Goal: Task Accomplishment & Management: Manage account settings

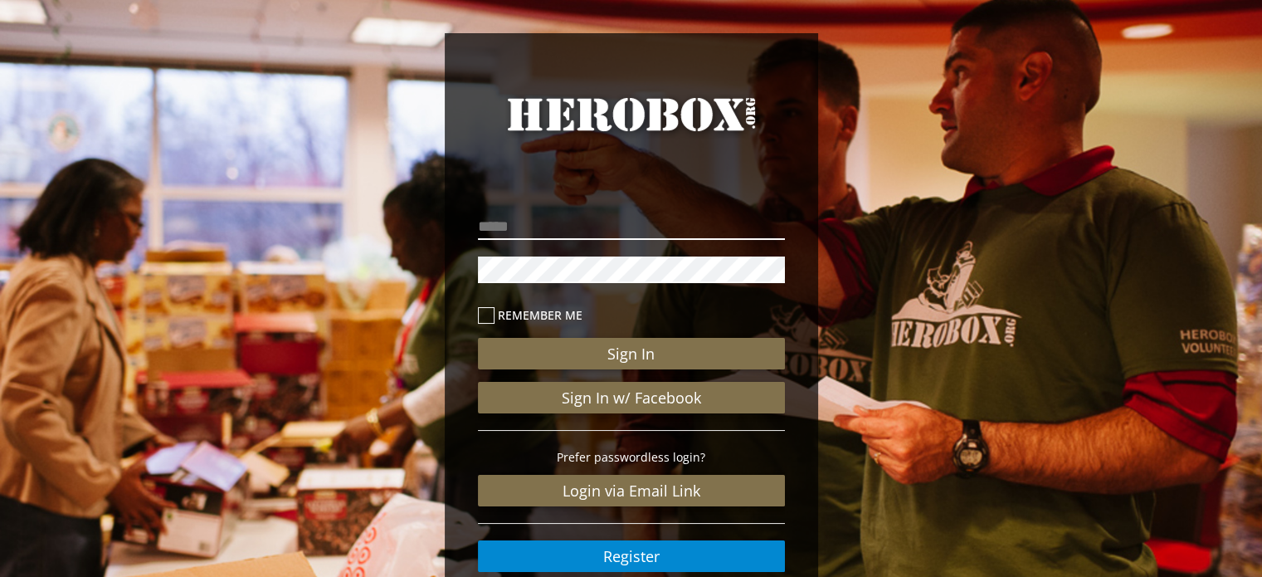
click at [567, 222] on input "email" at bounding box center [631, 226] width 307 height 27
type input "**********"
click at [478, 338] on button "Sign In" at bounding box center [631, 354] width 307 height 32
click at [494, 313] on label "Remember me" at bounding box center [631, 314] width 307 height 19
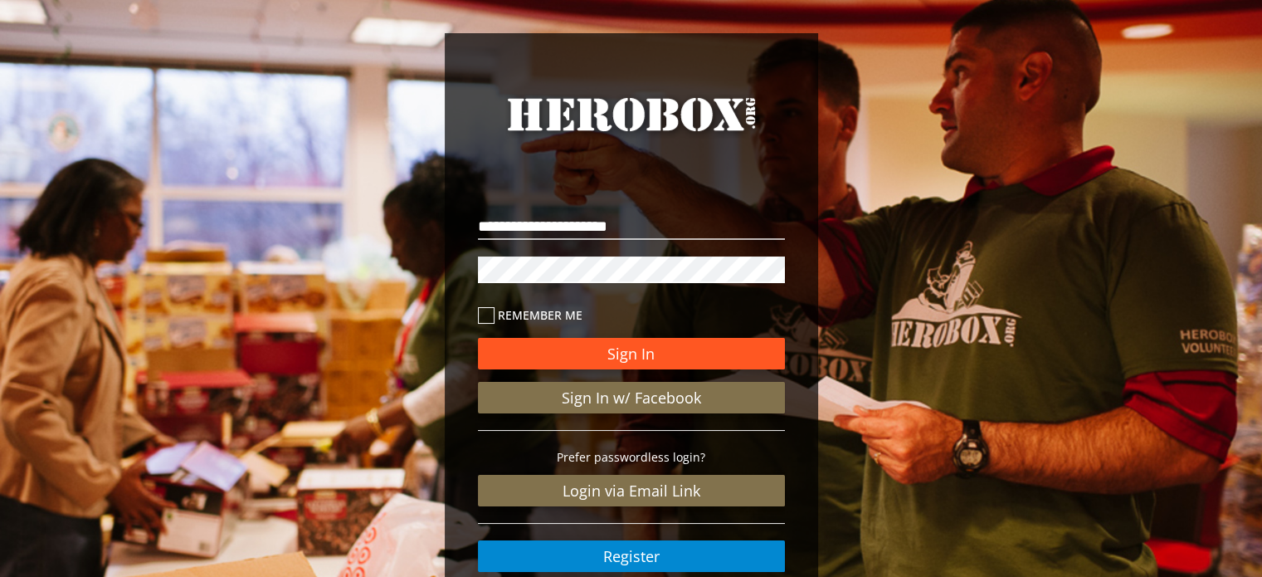
click at [644, 351] on button "Sign In" at bounding box center [631, 354] width 307 height 32
click at [644, 353] on button "Sign In" at bounding box center [631, 354] width 307 height 32
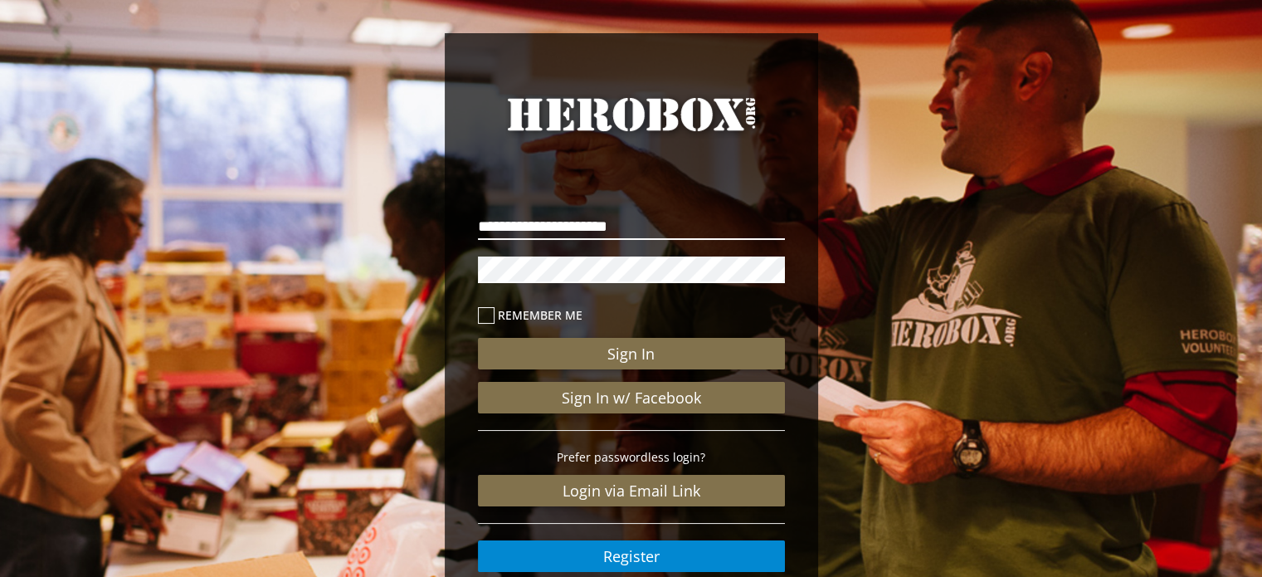
drag, startPoint x: 686, startPoint y: 225, endPoint x: 391, endPoint y: 264, distance: 297.9
click at [391, 264] on div "**********" at bounding box center [631, 343] width 1262 height 686
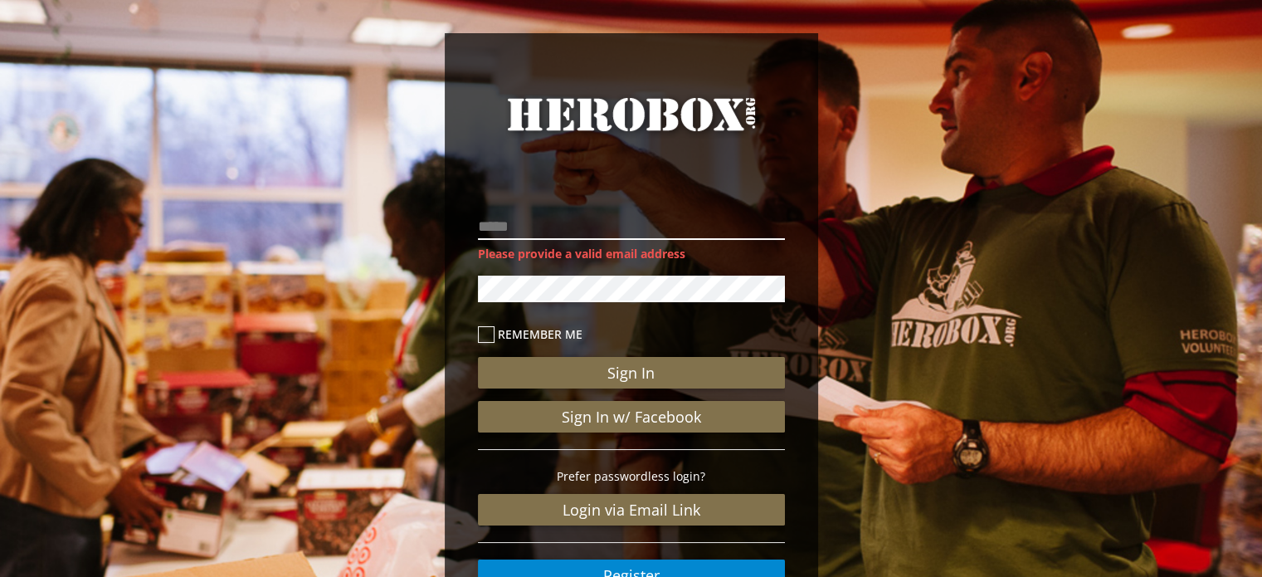
click at [559, 231] on input "email" at bounding box center [631, 226] width 307 height 27
type input "**********"
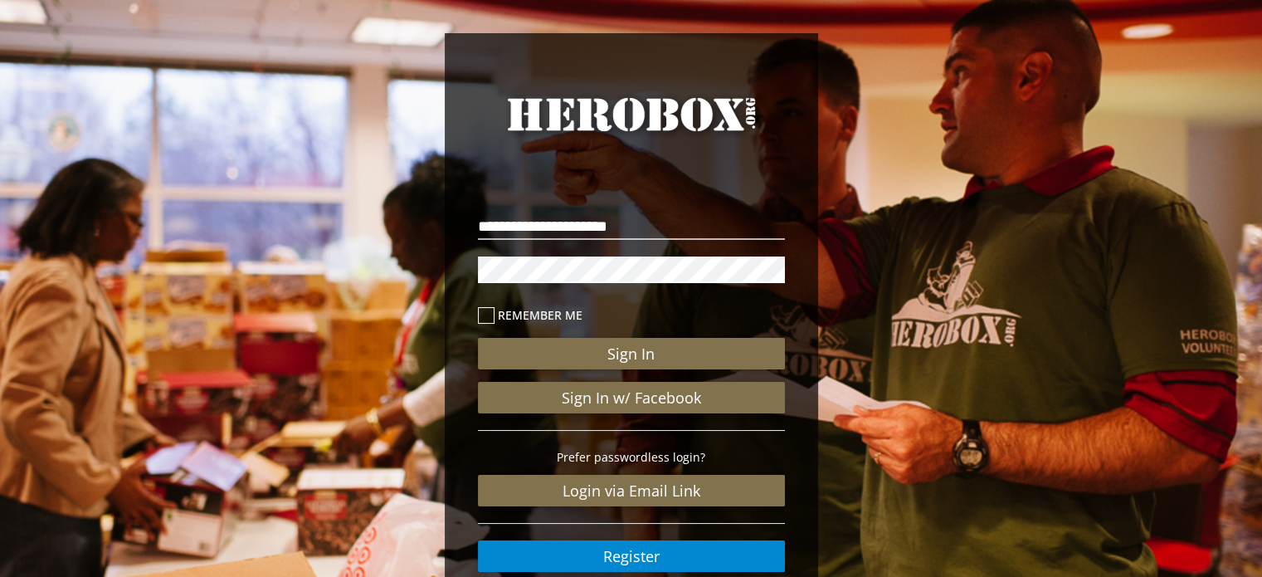
drag, startPoint x: 312, startPoint y: 292, endPoint x: 137, endPoint y: 345, distance: 182.9
click at [137, 345] on div "**********" at bounding box center [631, 343] width 1262 height 686
click at [395, 288] on div "**********" at bounding box center [631, 343] width 1262 height 686
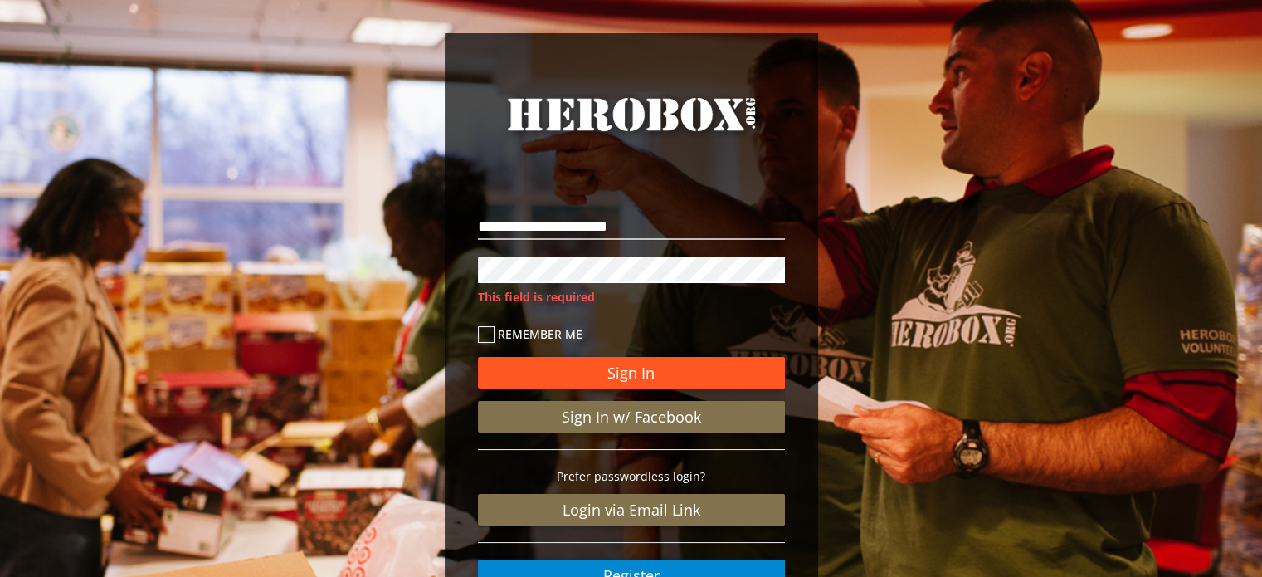
click at [615, 377] on button "Sign In" at bounding box center [631, 373] width 307 height 32
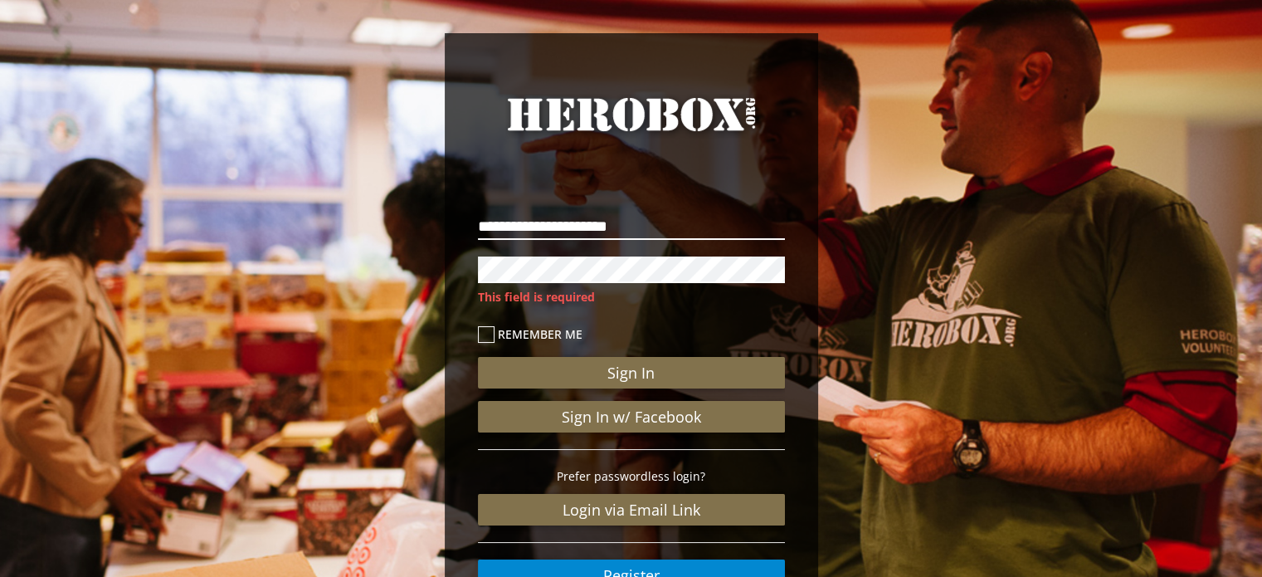
drag, startPoint x: 677, startPoint y: 216, endPoint x: 300, endPoint y: 231, distance: 376.9
drag, startPoint x: 300, startPoint y: 231, endPoint x: 655, endPoint y: 219, distance: 354.4
click at [655, 219] on input "**********" at bounding box center [631, 226] width 307 height 27
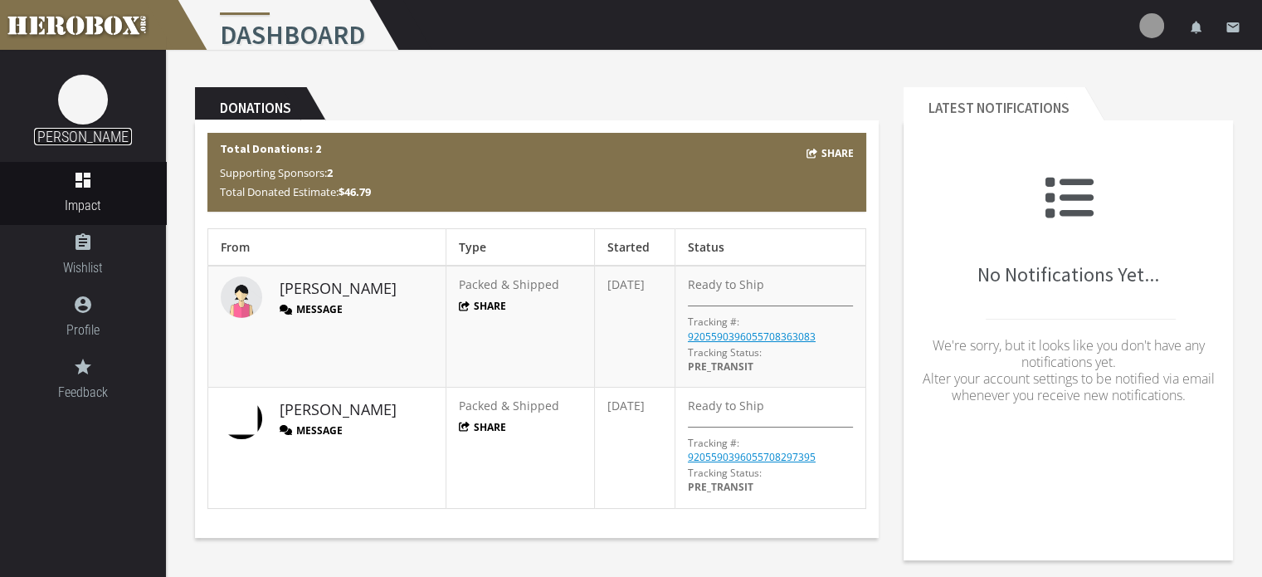
click at [83, 128] on link "[PERSON_NAME]" at bounding box center [83, 136] width 98 height 17
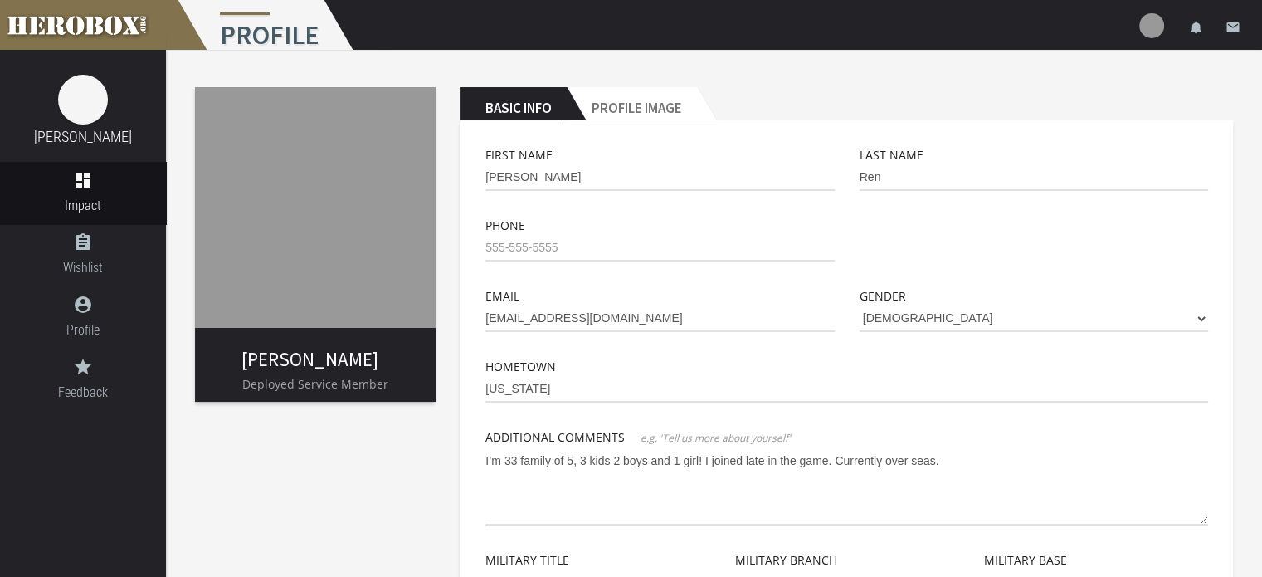
click at [277, 230] on img at bounding box center [315, 207] width 241 height 241
click at [624, 239] on input "tel" at bounding box center [659, 248] width 348 height 27
type input "[PHONE_NUMBER]"
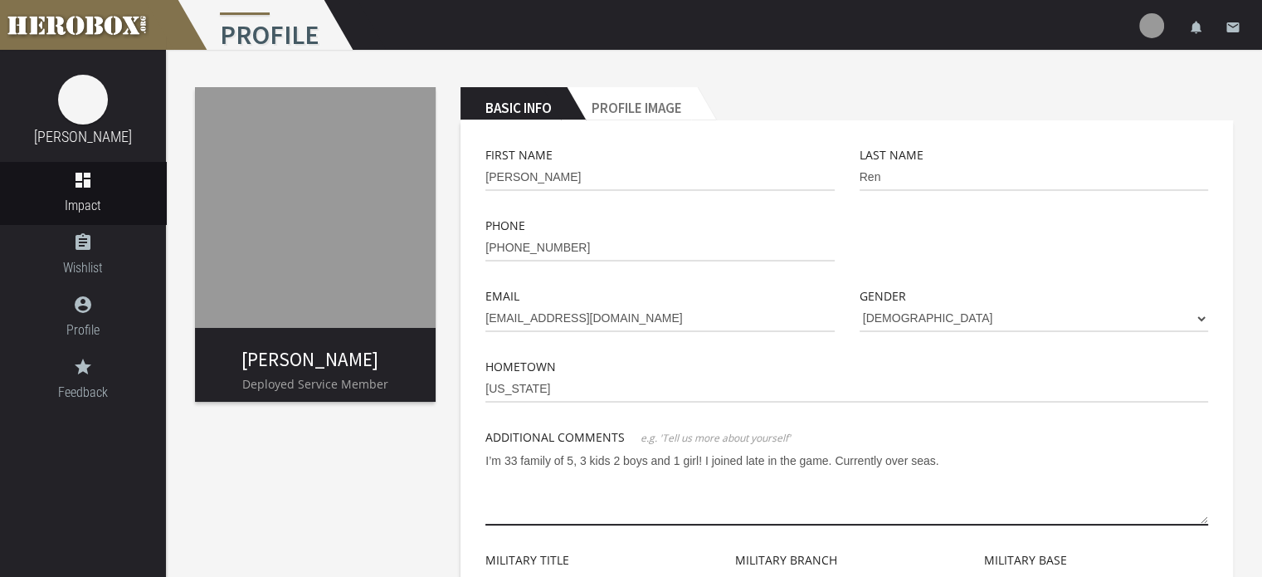
drag, startPoint x: 952, startPoint y: 451, endPoint x: 837, endPoint y: 461, distance: 115.7
click at [837, 461] on textarea "I’m 33 family of 5, 3 kids 2 boys and 1 girl! I joined late in the game. Curren…" at bounding box center [846, 486] width 723 height 78
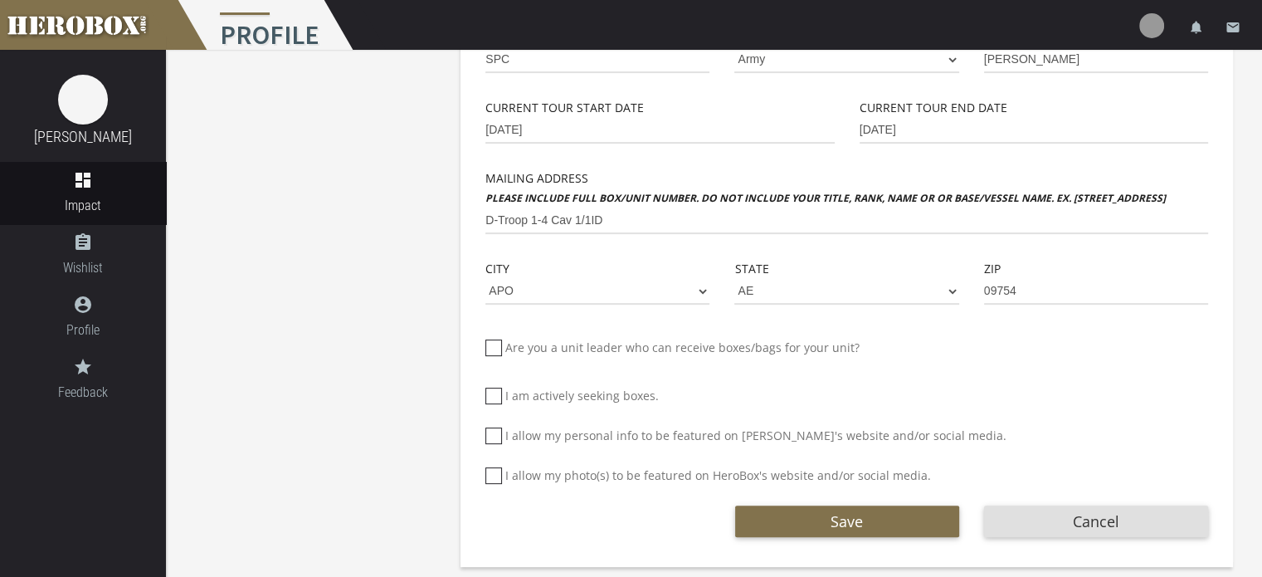
scroll to position [529, 0]
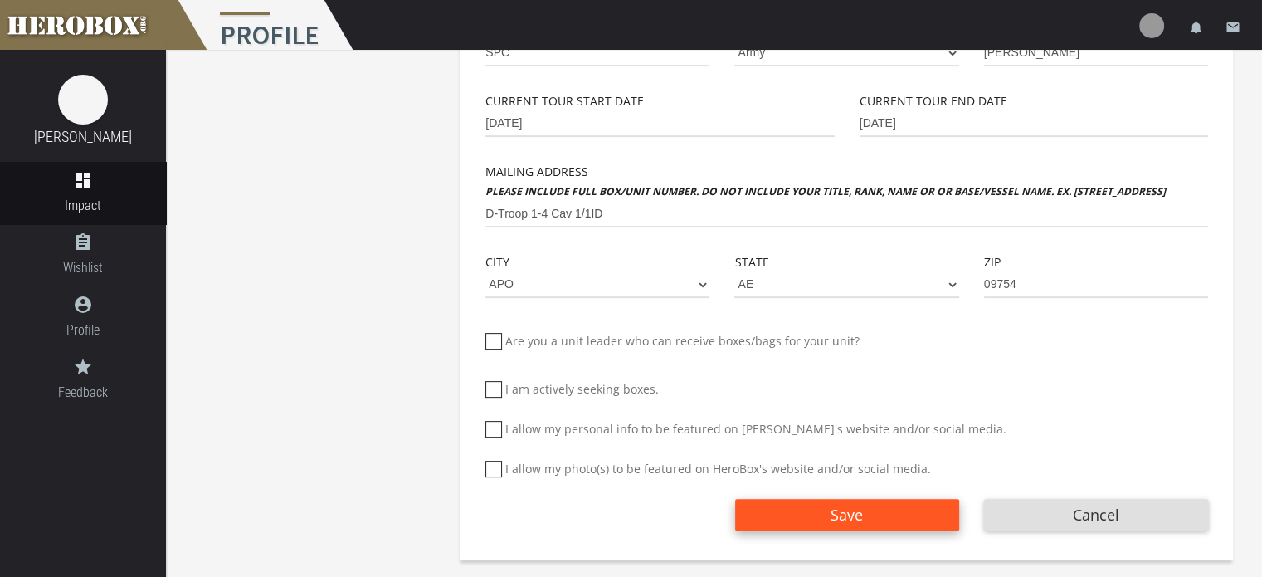
type textarea "I’m 33 family of 5, 3 kids 2 boys and 1 girl! I joined late in the game. as a f…"
click at [816, 525] on button "Save" at bounding box center [847, 515] width 224 height 32
click at [836, 514] on span "Save" at bounding box center [846, 514] width 32 height 20
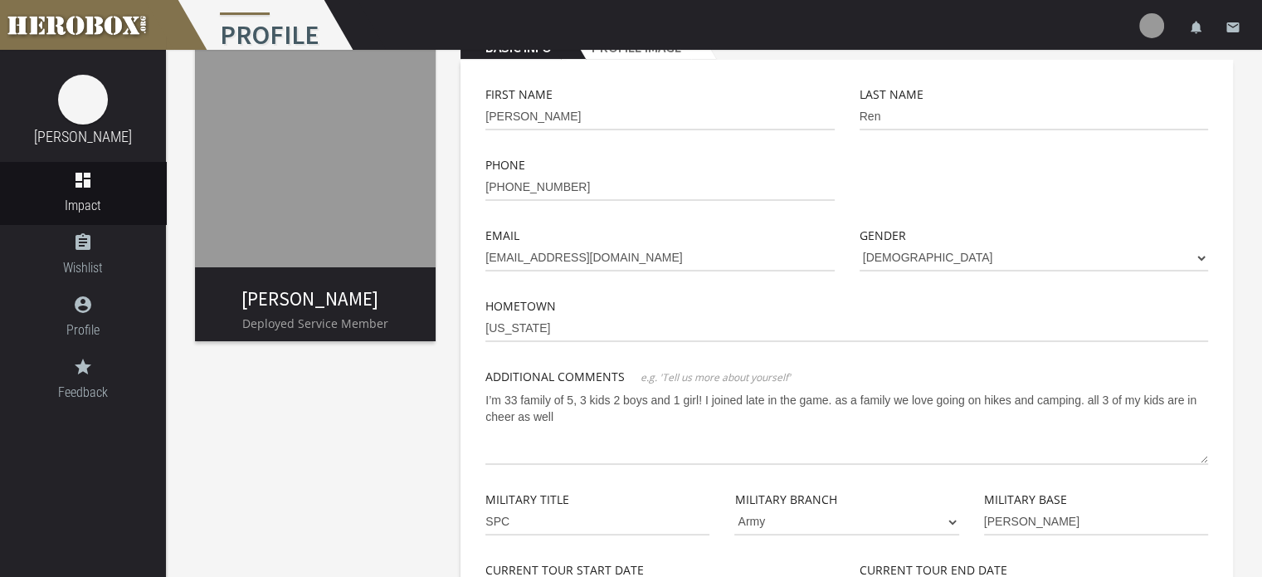
scroll to position [0, 0]
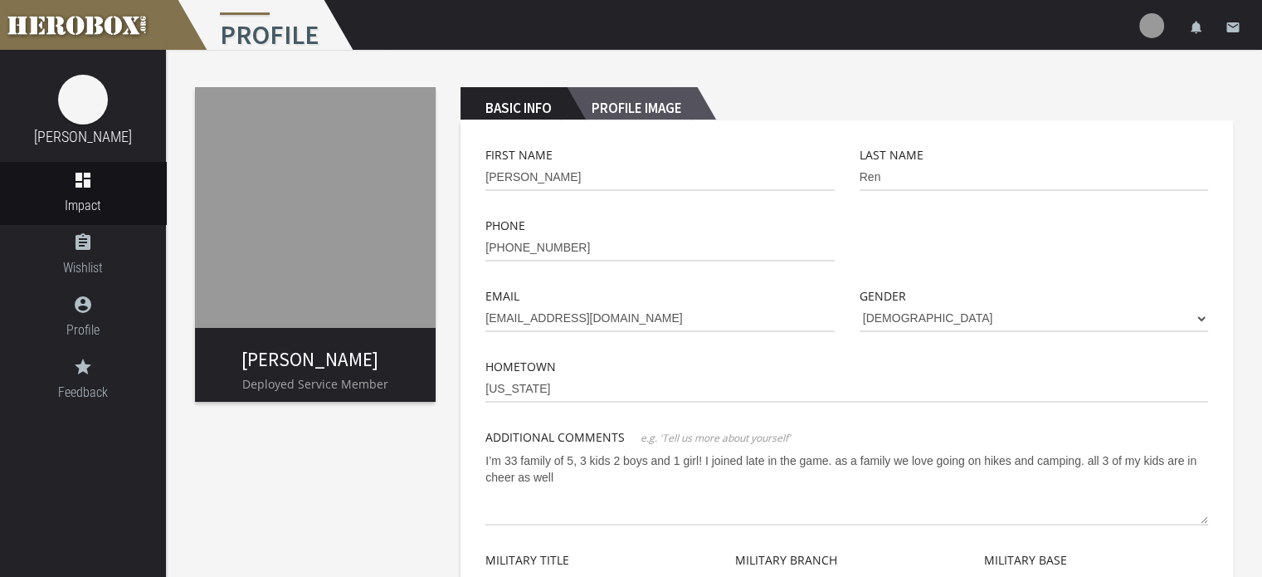
click at [638, 105] on h2 "Profile Image" at bounding box center [632, 103] width 130 height 33
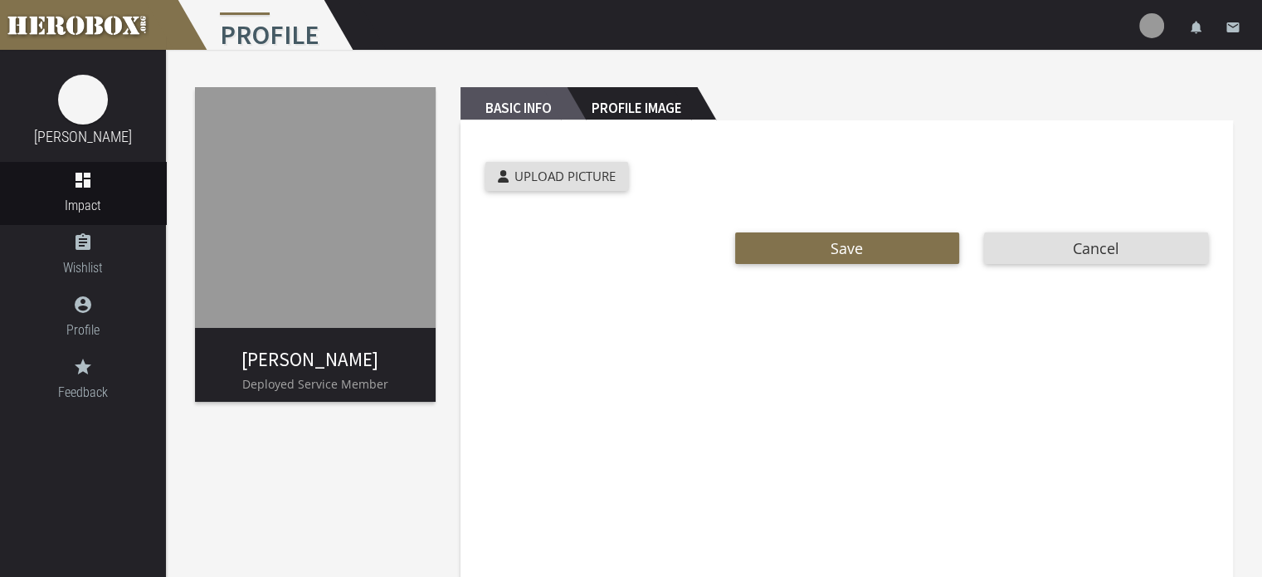
click at [490, 111] on h2 "Basic Info" at bounding box center [513, 103] width 106 height 33
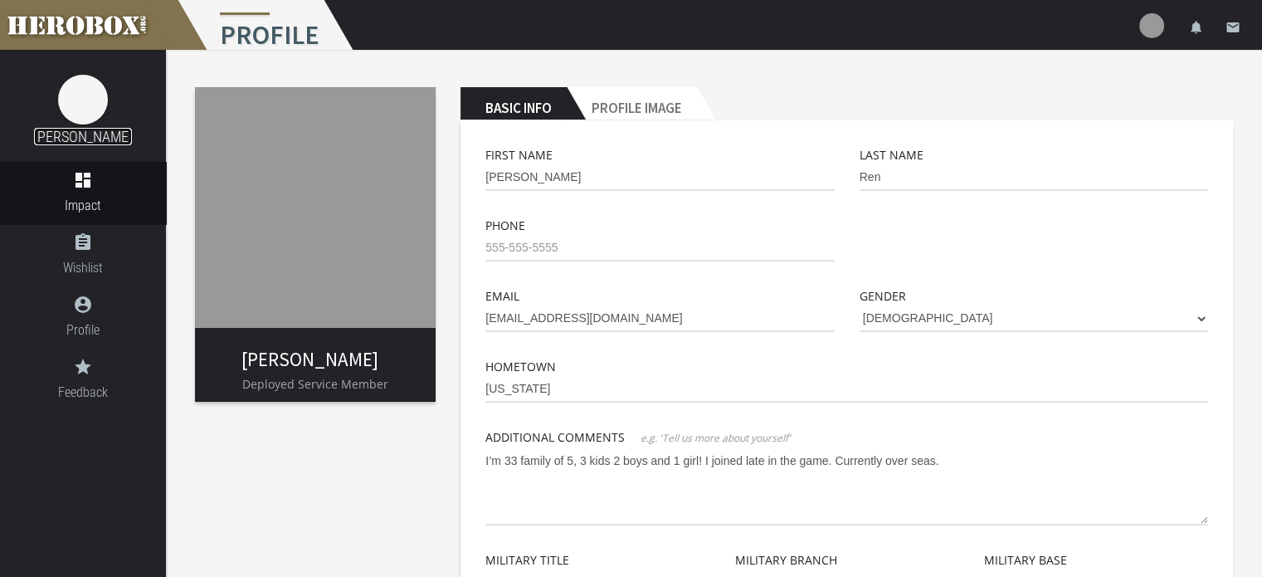
click at [85, 134] on link "[PERSON_NAME]" at bounding box center [83, 136] width 98 height 17
click at [78, 249] on icon "assignment" at bounding box center [83, 242] width 166 height 20
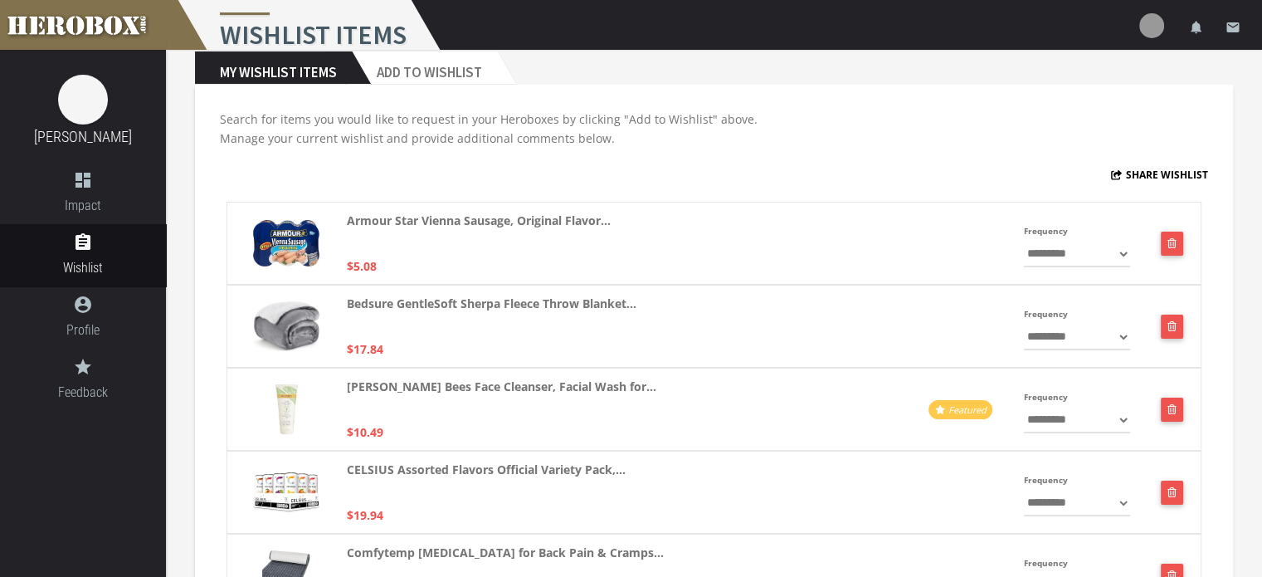
scroll to position [10, 0]
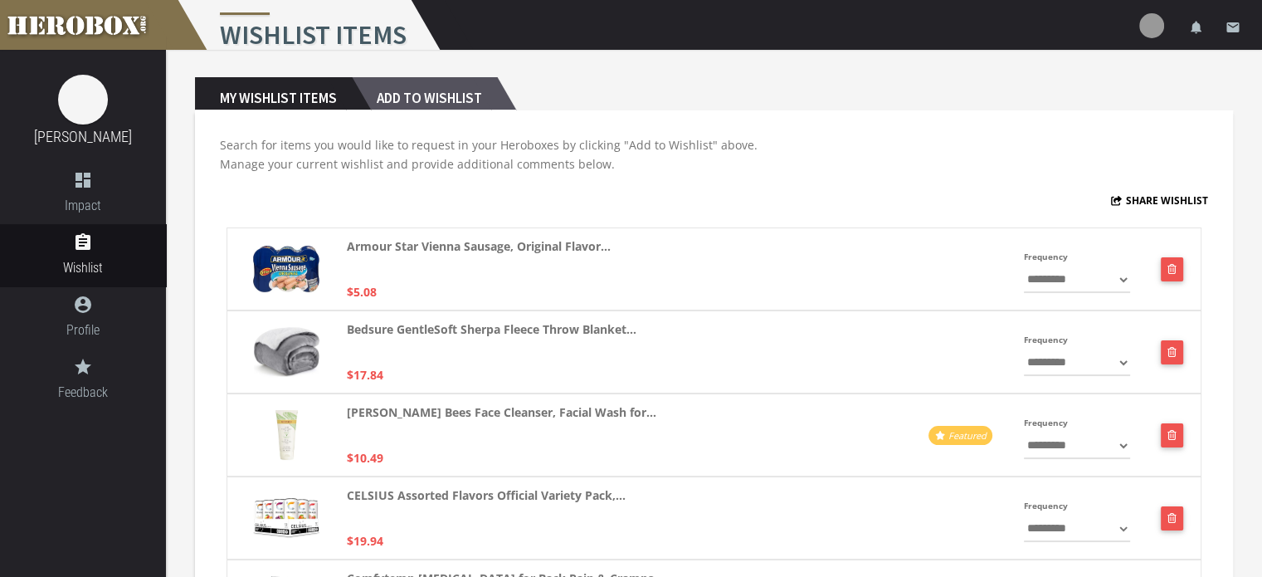
click at [437, 95] on h2 "Add to Wishlist" at bounding box center [424, 93] width 145 height 33
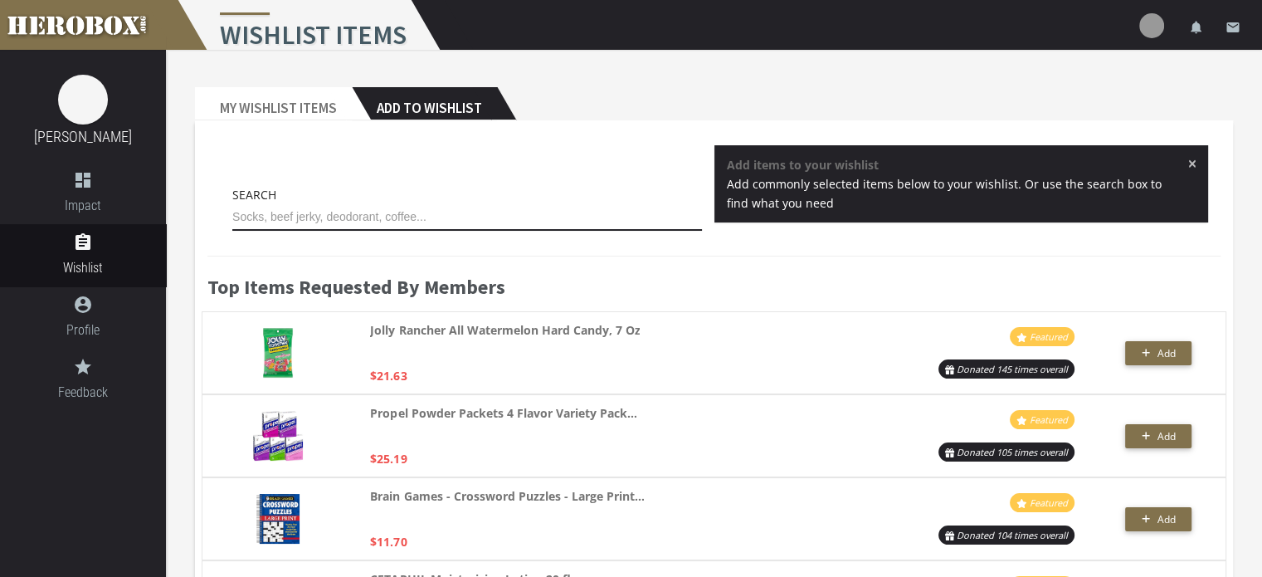
click at [312, 208] on input "text" at bounding box center [467, 217] width 470 height 27
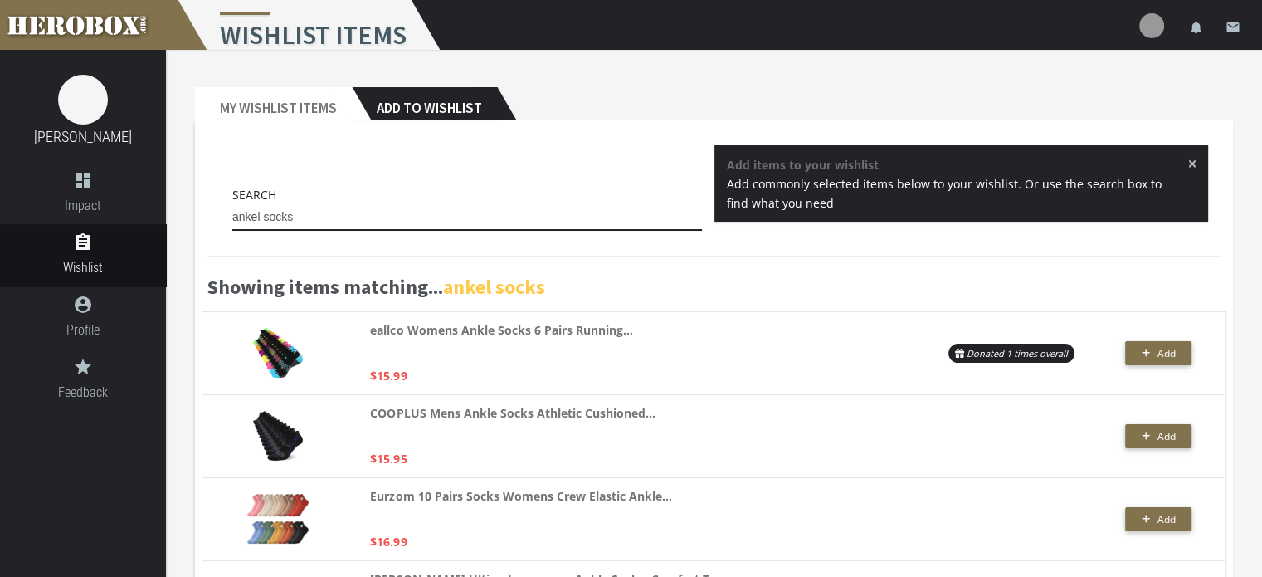
type input "ankel socks"
click at [664, 276] on h3 "Showing items matching... ankel socks" at bounding box center [713, 287] width 1013 height 22
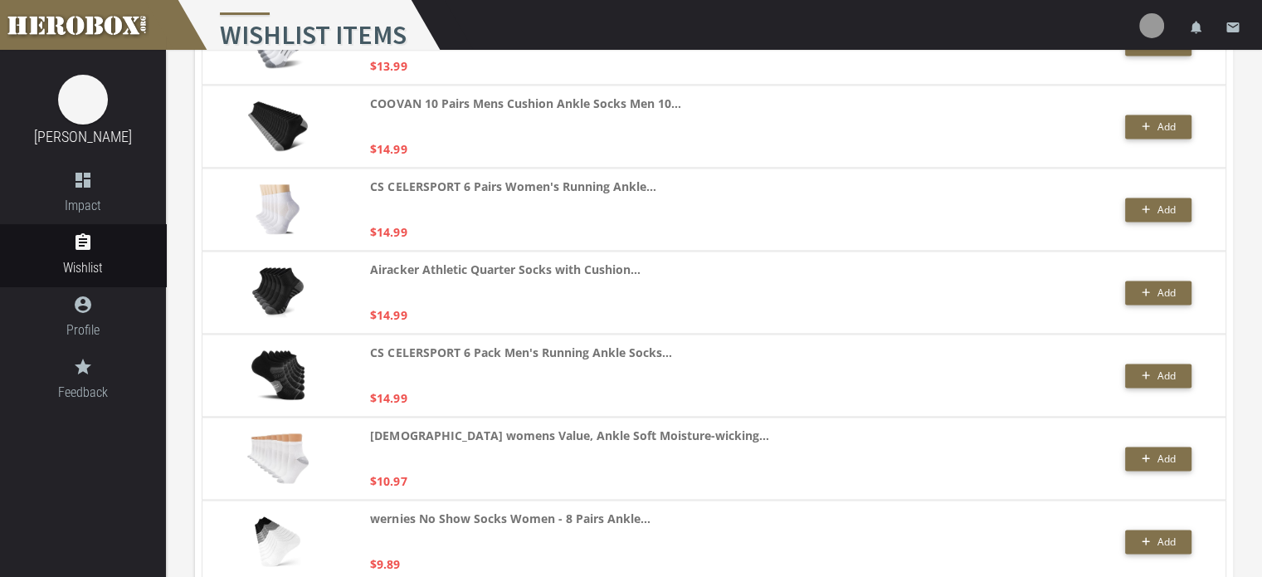
scroll to position [2389, 0]
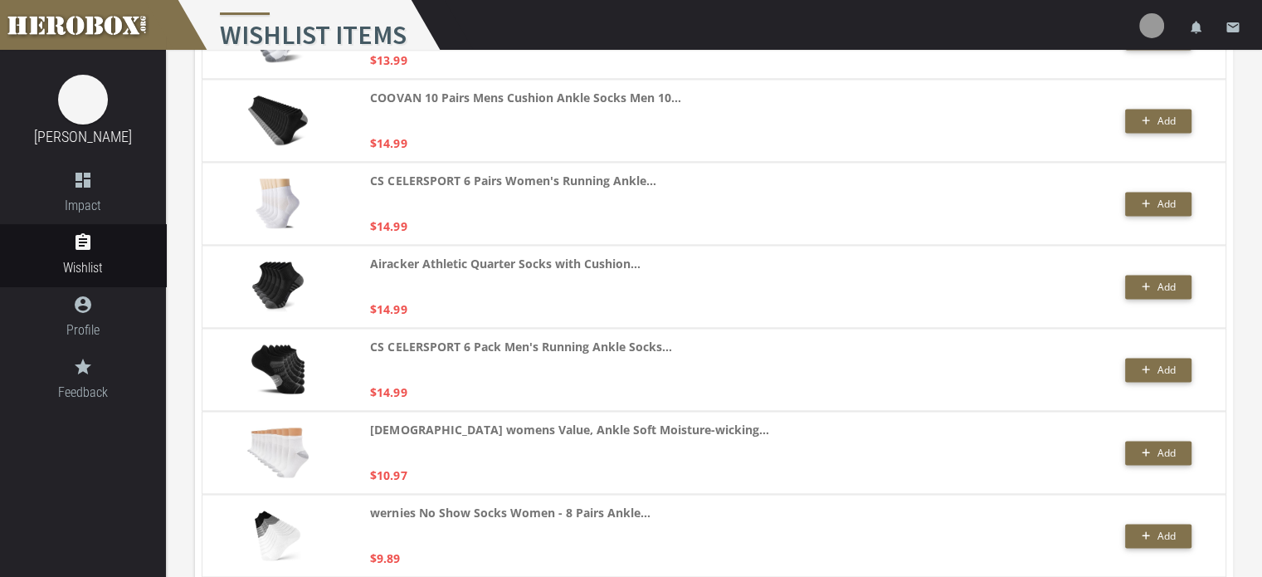
click at [285, 277] on img at bounding box center [278, 286] width 52 height 50
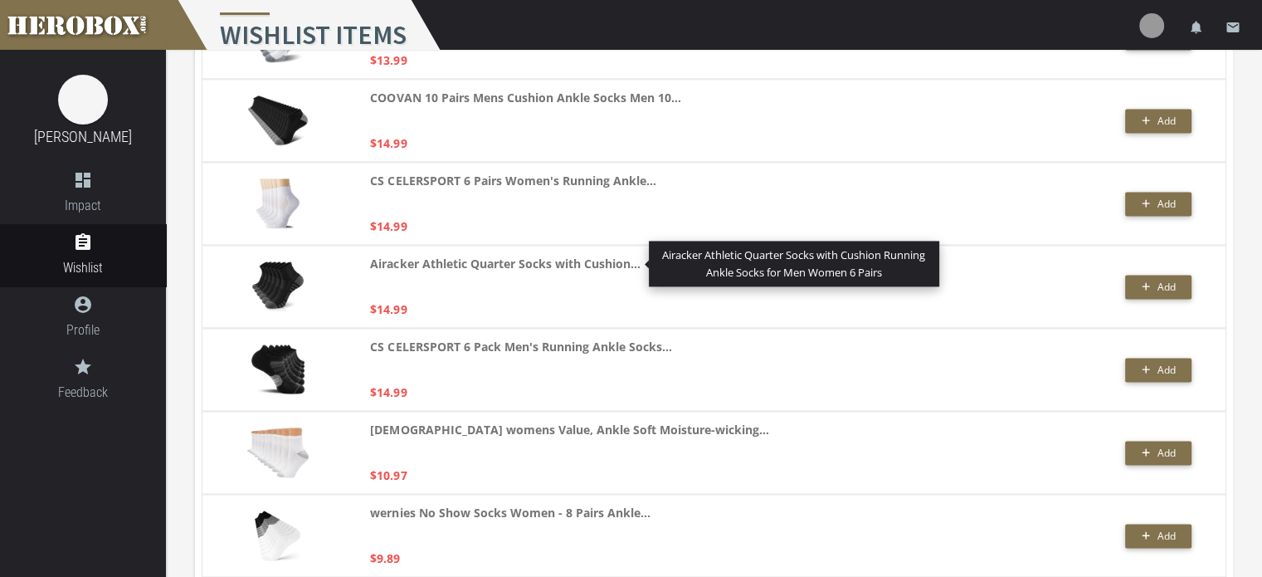
click at [408, 261] on strong "Airacker Athletic Quarter Socks with Cushion..." at bounding box center [505, 263] width 270 height 19
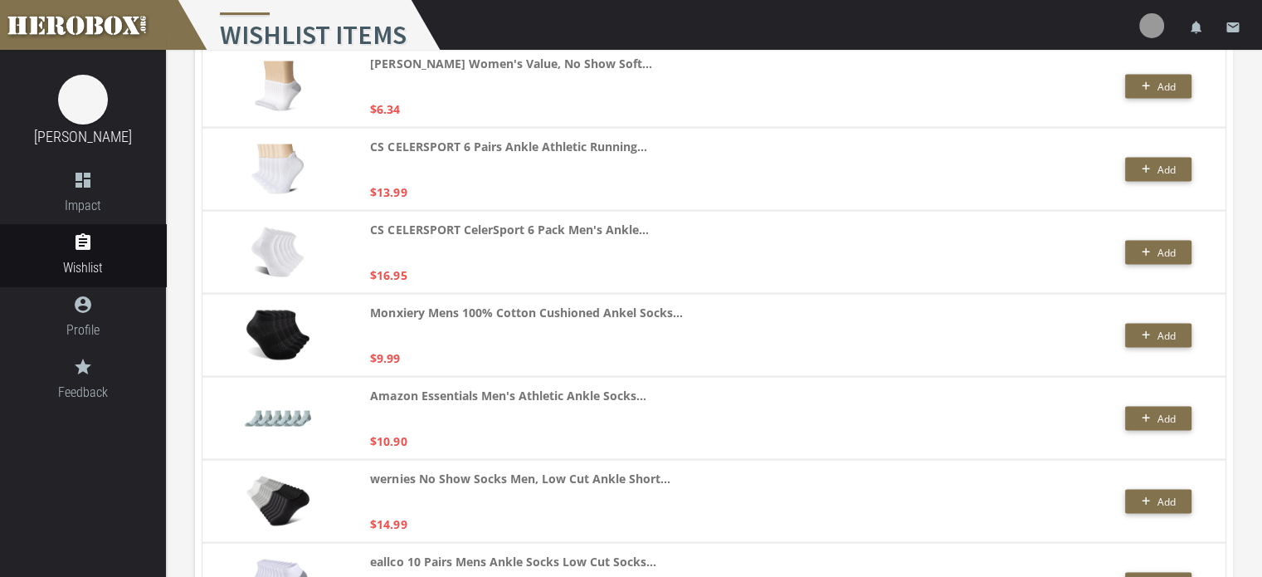
scroll to position [3252, 0]
click at [1156, 333] on span "Add" at bounding box center [1165, 336] width 18 height 14
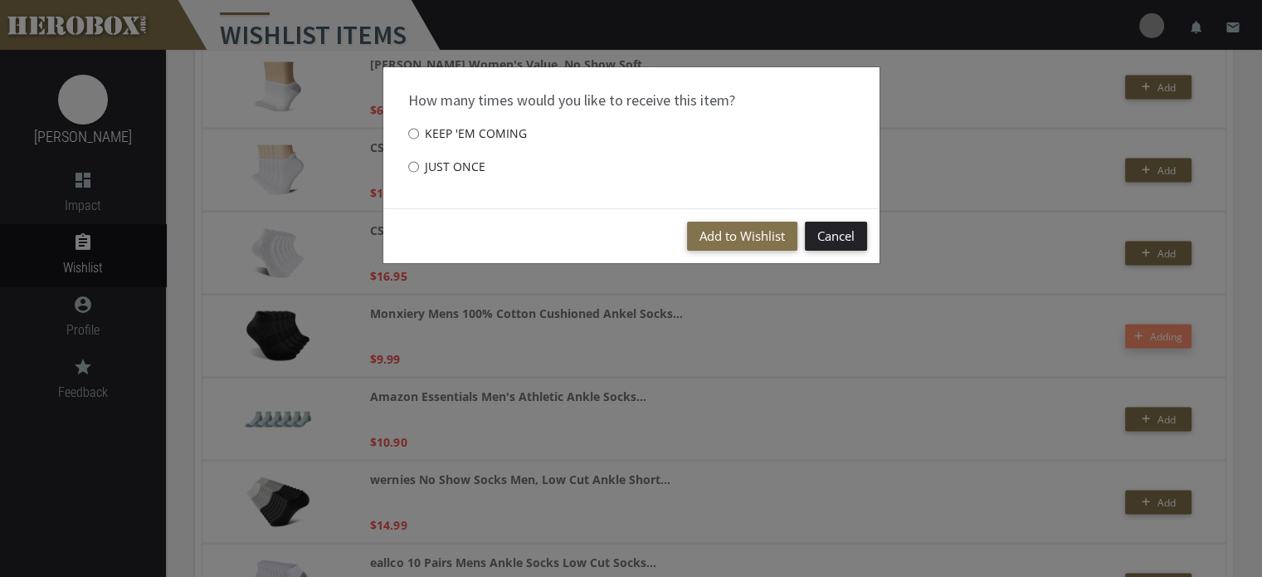
click at [428, 173] on label "Just once" at bounding box center [446, 166] width 77 height 33
click at [419, 173] on input "Just once" at bounding box center [413, 166] width 11 height 27
radio input "****"
click at [747, 229] on button "Add to Wishlist" at bounding box center [742, 235] width 110 height 29
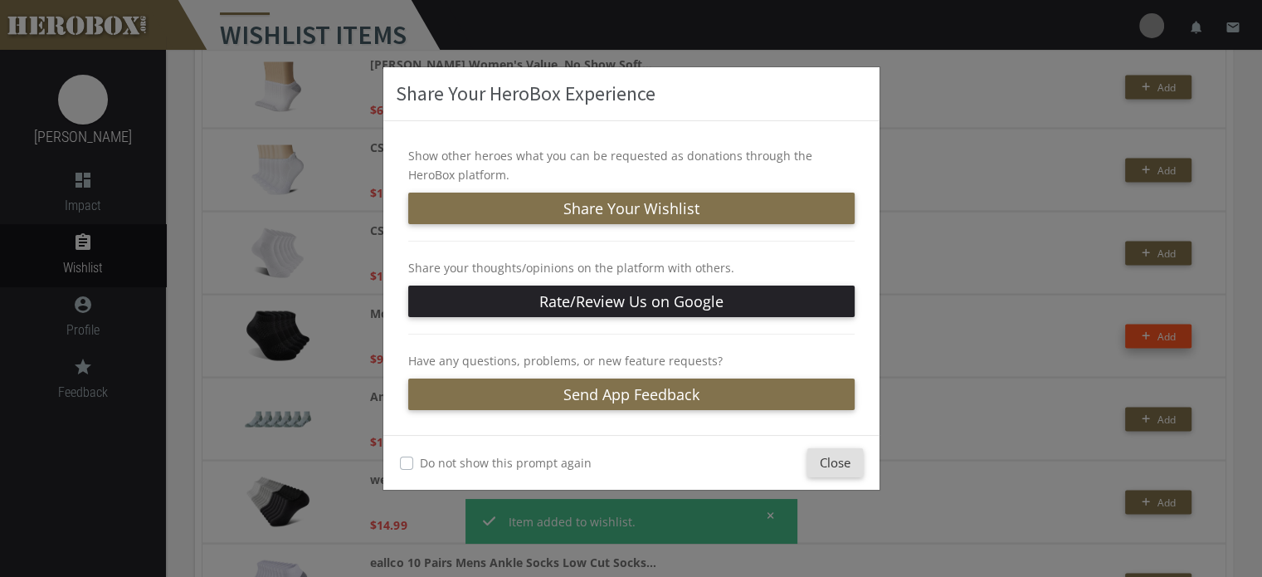
click at [420, 465] on label "Do not show this prompt again" at bounding box center [506, 462] width 172 height 19
click at [823, 455] on button "Close" at bounding box center [835, 462] width 56 height 29
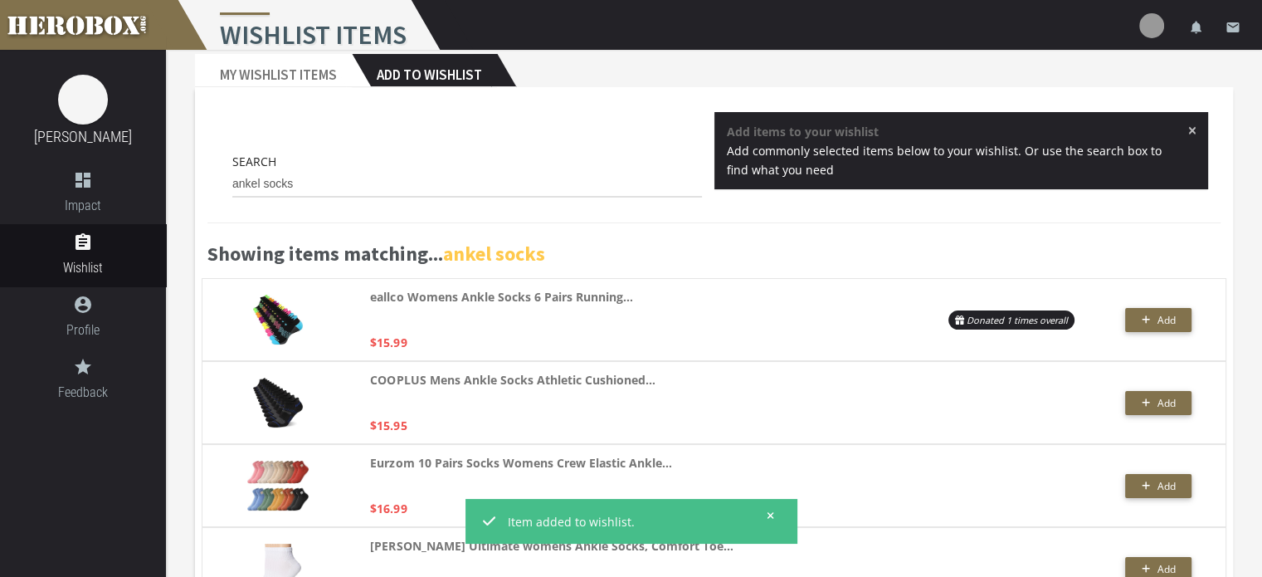
scroll to position [0, 0]
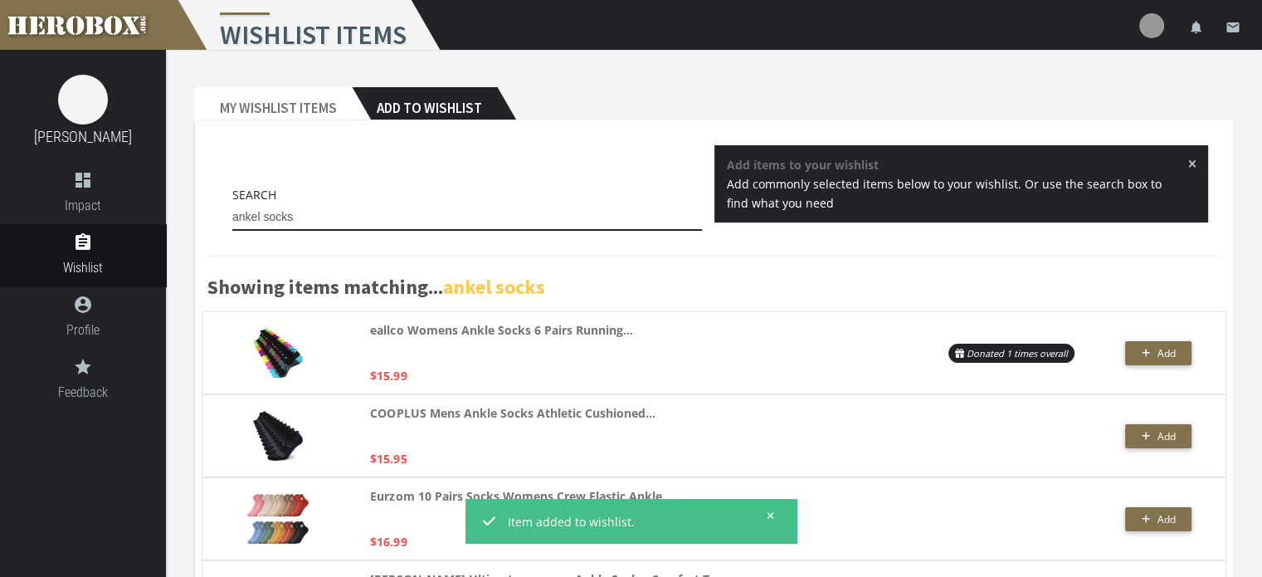
click at [313, 214] on input "ankel socks" at bounding box center [467, 217] width 470 height 27
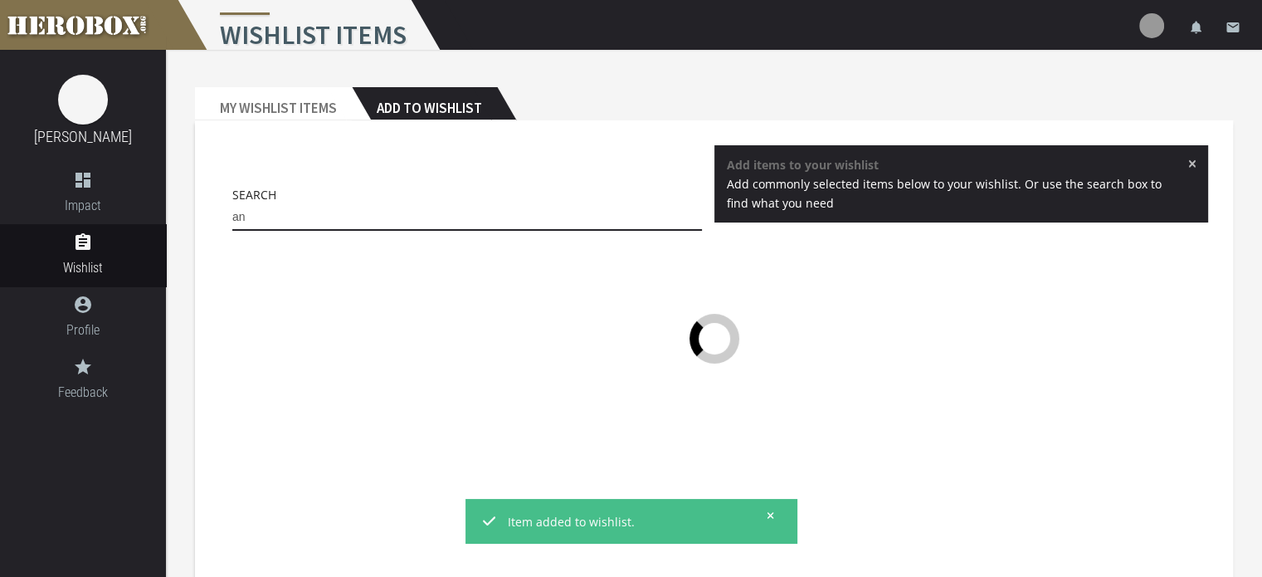
type input "a"
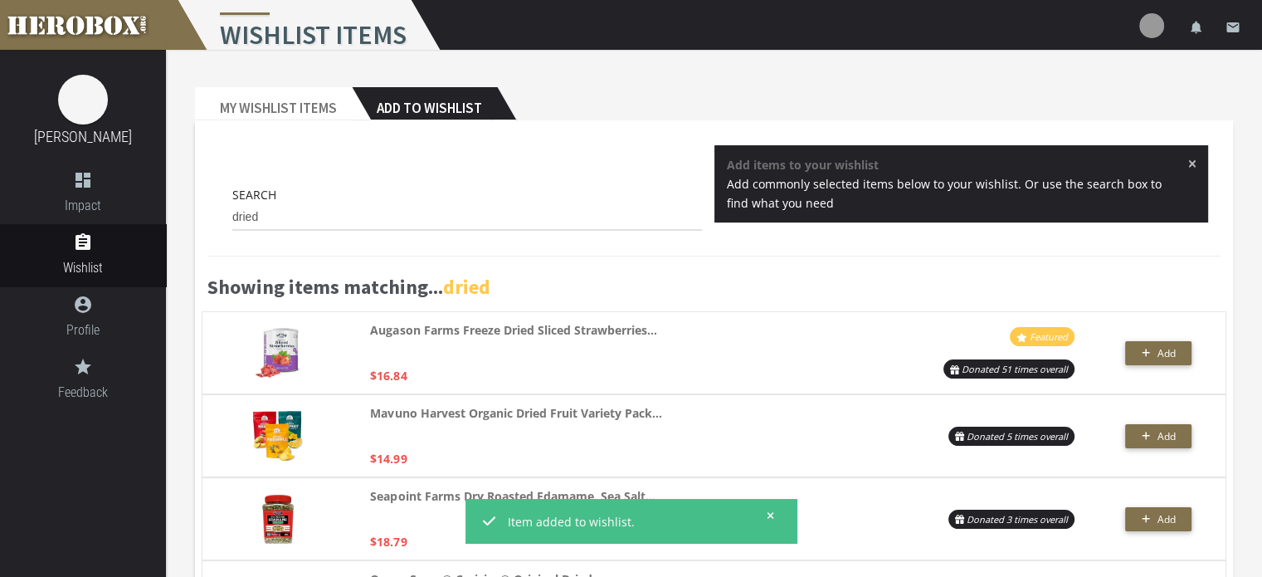
click at [742, 265] on div "Showing items matching... dried" at bounding box center [714, 275] width 1038 height 72
click at [284, 218] on input "dried" at bounding box center [467, 217] width 470 height 27
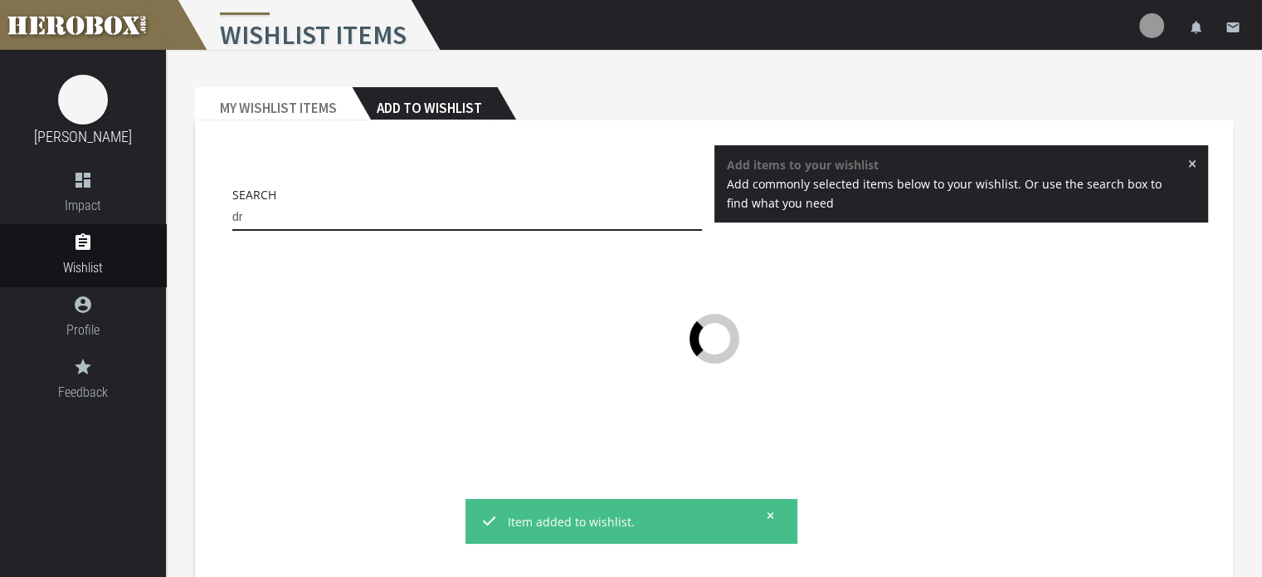
type input "d"
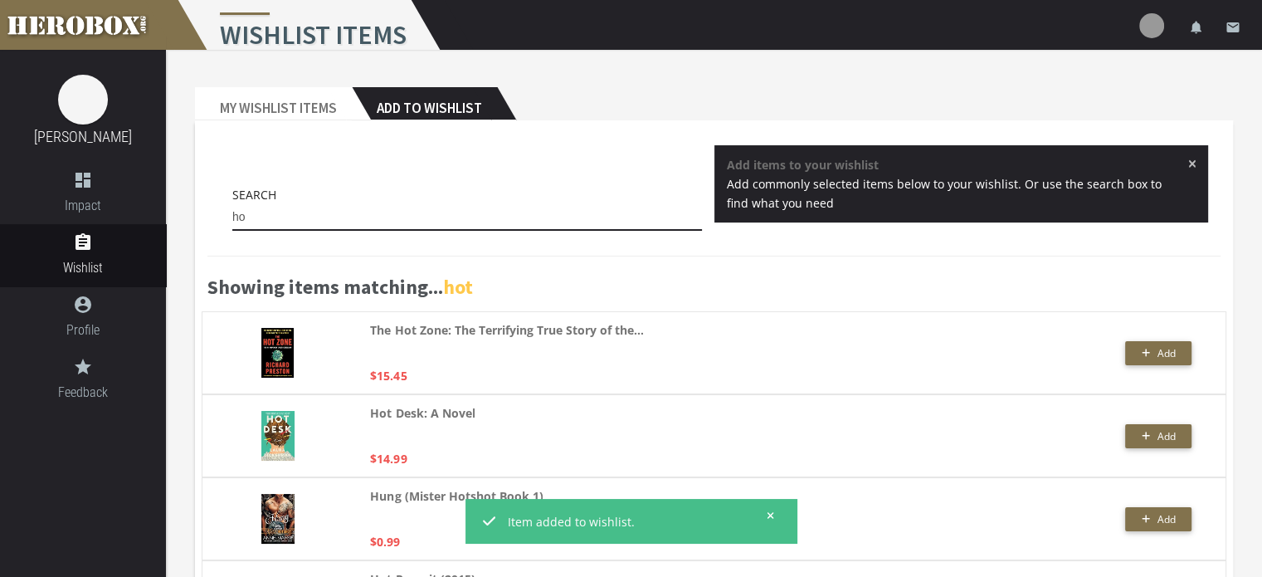
type input "h"
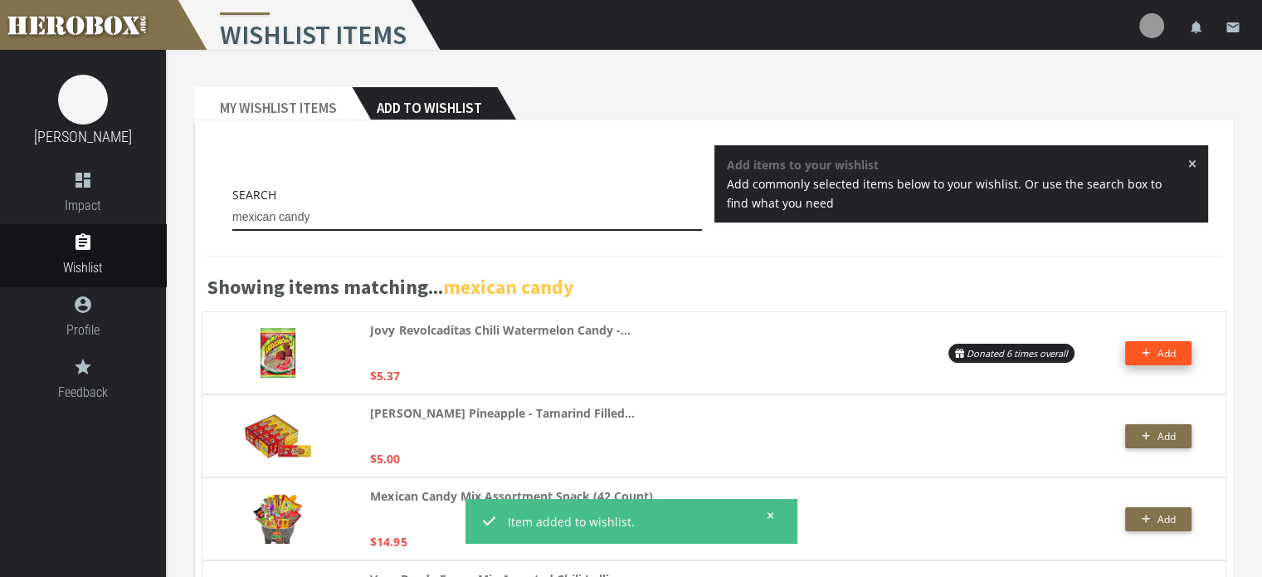
type input "mexican candy"
click at [1181, 353] on button "Add" at bounding box center [1158, 353] width 66 height 24
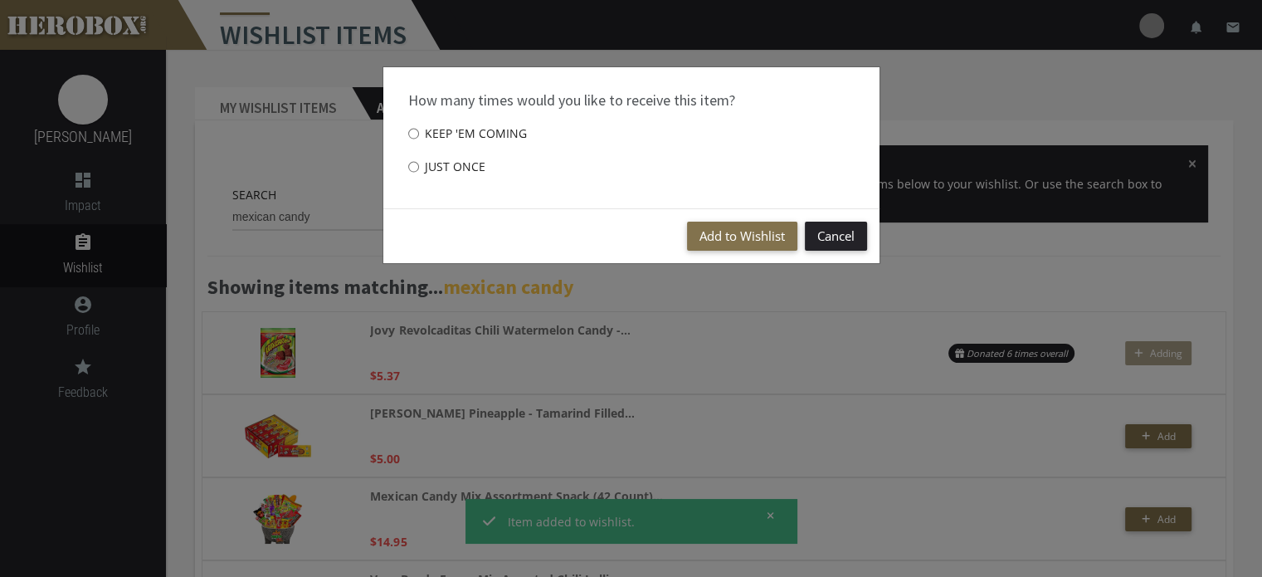
click at [447, 165] on label "Just once" at bounding box center [446, 166] width 77 height 33
click at [419, 165] on input "Just once" at bounding box center [413, 166] width 11 height 27
radio input "****"
click at [717, 232] on button "Add to Wishlist" at bounding box center [742, 235] width 110 height 29
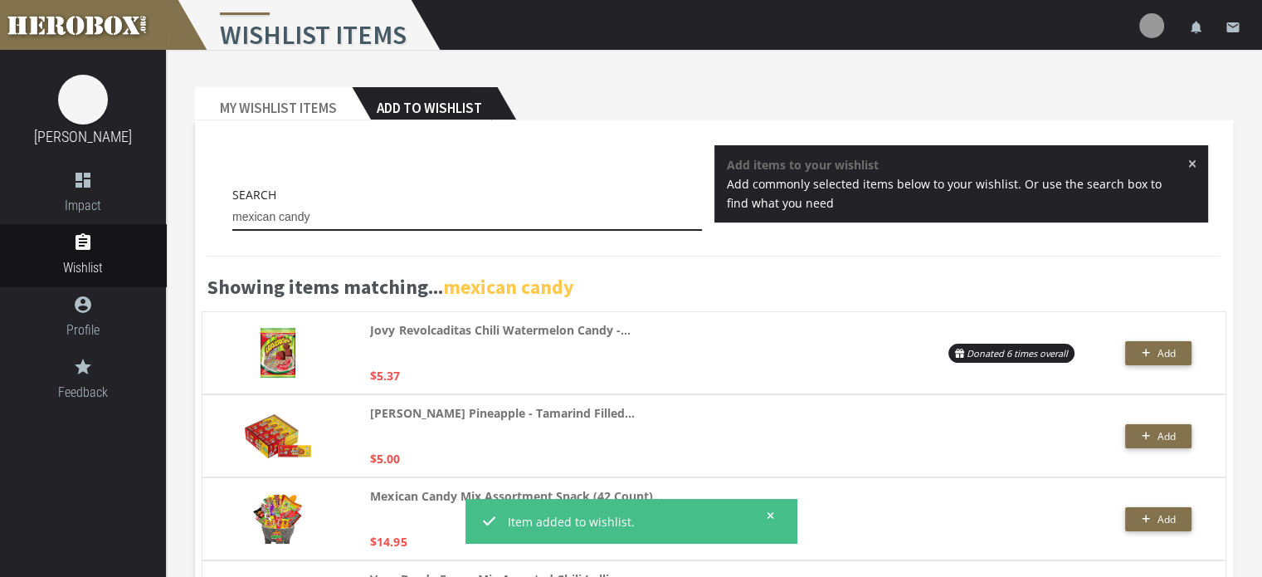
drag, startPoint x: 278, startPoint y: 212, endPoint x: 168, endPoint y: 221, distance: 110.8
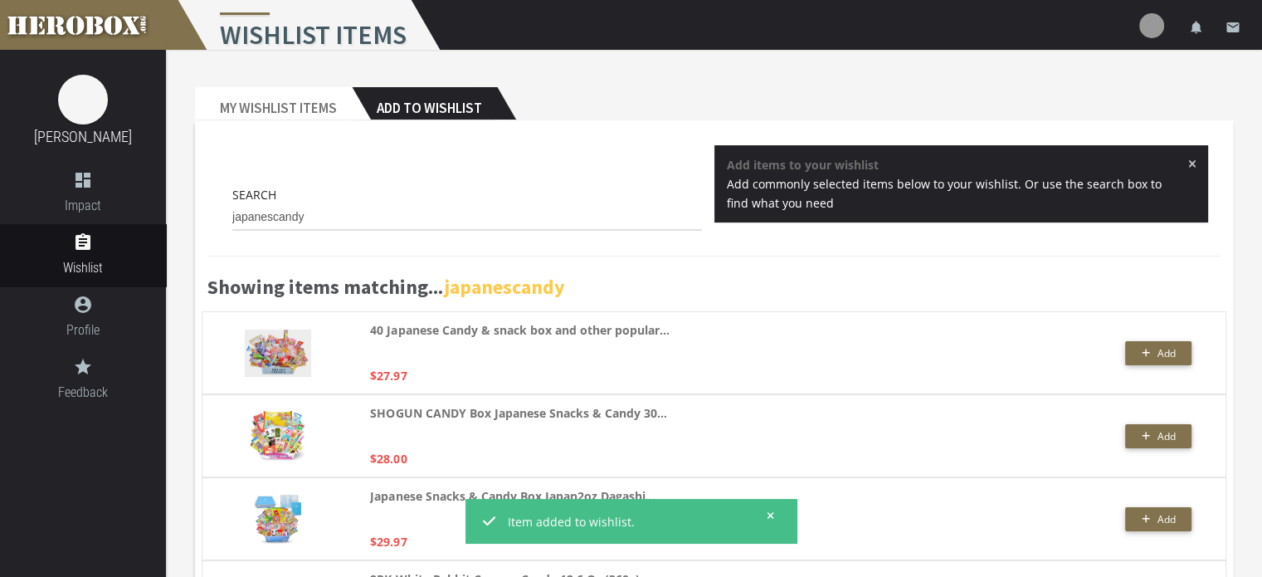
click at [769, 517] on icon at bounding box center [769, 515] width 7 height 10
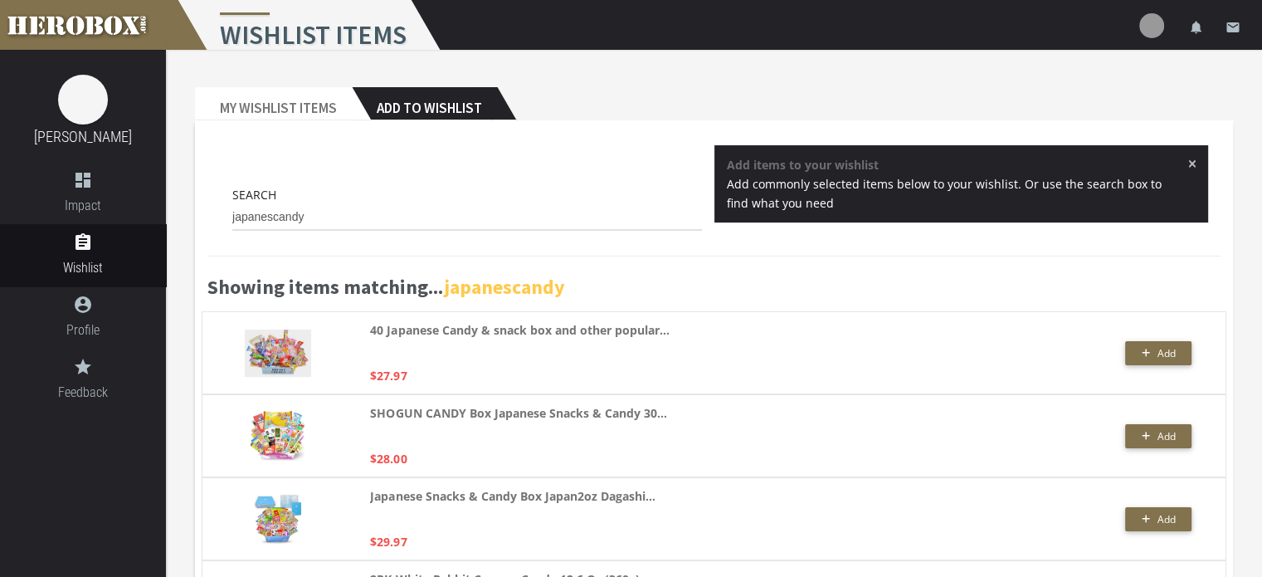
click at [927, 249] on div "Showing items matching... japanescandy" at bounding box center [714, 275] width 1038 height 72
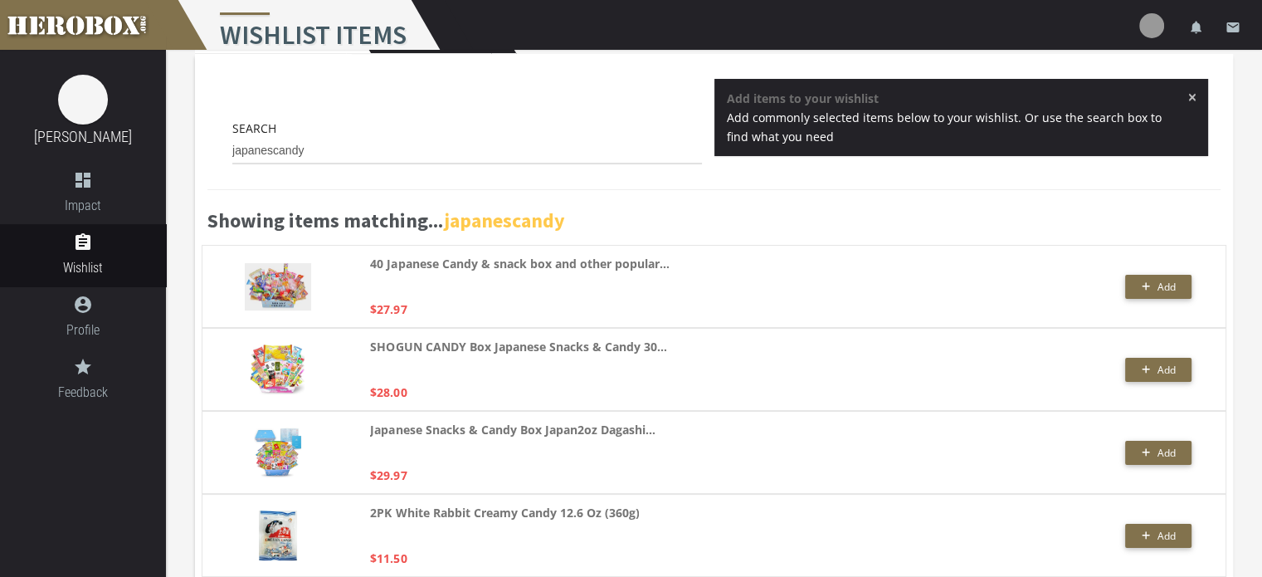
scroll to position [66, 0]
click at [315, 148] on input "japanescandy" at bounding box center [467, 151] width 470 height 27
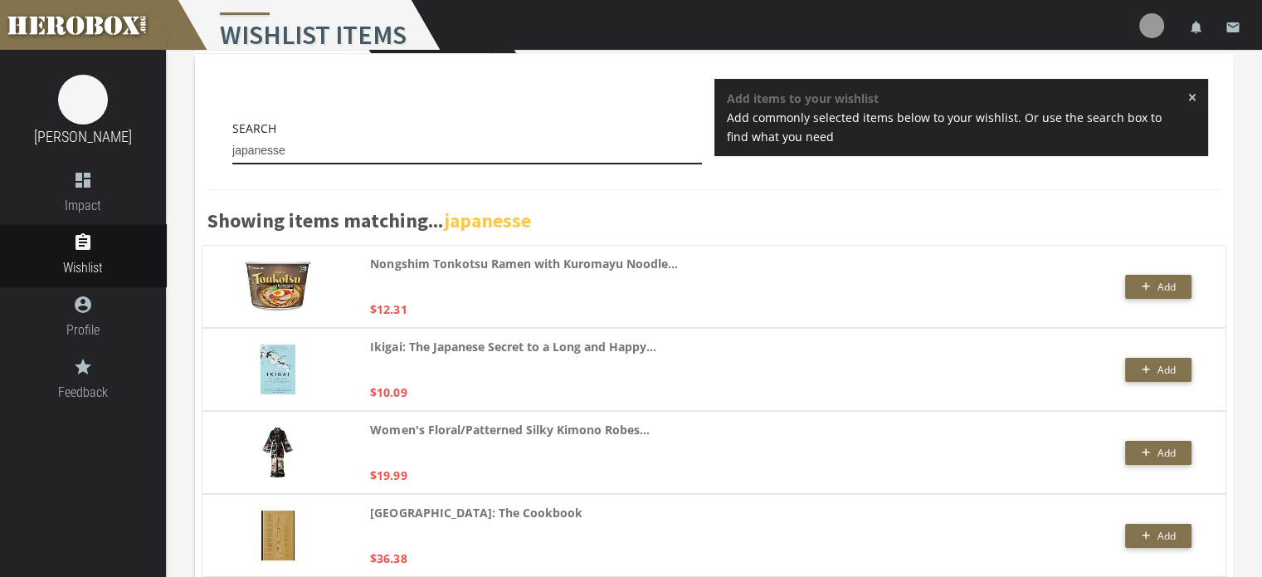
drag, startPoint x: 252, startPoint y: 148, endPoint x: 231, endPoint y: 123, distance: 33.6
drag, startPoint x: 231, startPoint y: 123, endPoint x: 358, endPoint y: 111, distance: 128.3
click at [358, 111] on div "Search [GEOGRAPHIC_DATA] × Add items to your wishlist Add commonly selected ite…" at bounding box center [713, 126] width 1013 height 94
click at [277, 144] on input "japanesse" at bounding box center [467, 151] width 470 height 27
click at [318, 153] on input "japanesse" at bounding box center [467, 151] width 470 height 27
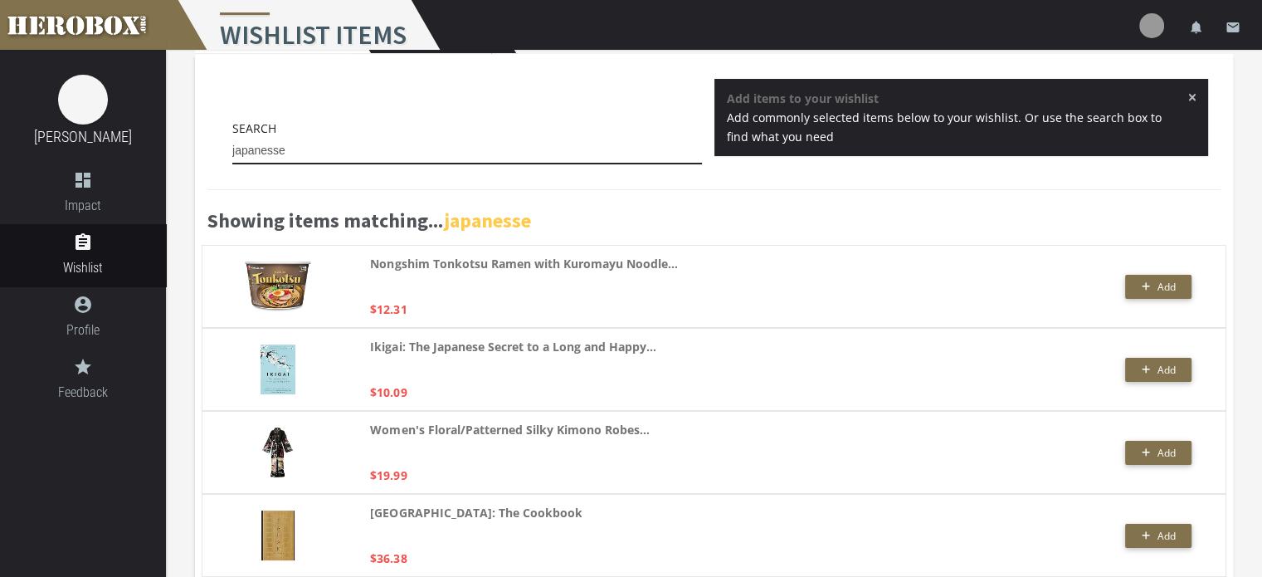
click at [264, 153] on input "japanesse" at bounding box center [467, 151] width 470 height 27
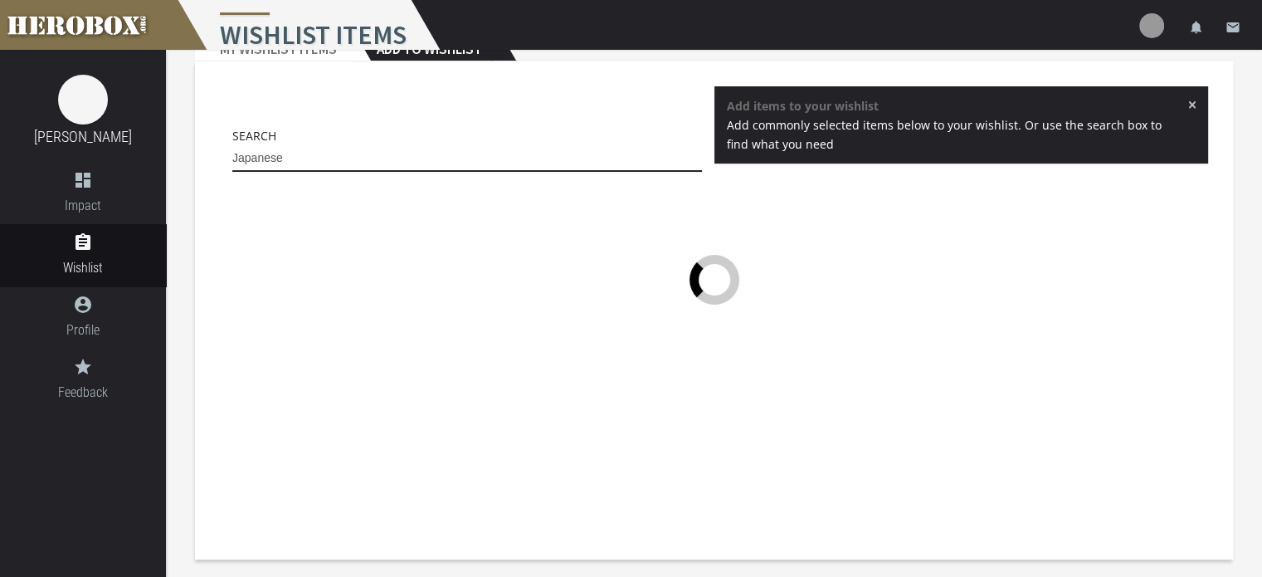
scroll to position [59, 0]
click at [327, 156] on input "Japanese" at bounding box center [467, 158] width 470 height 27
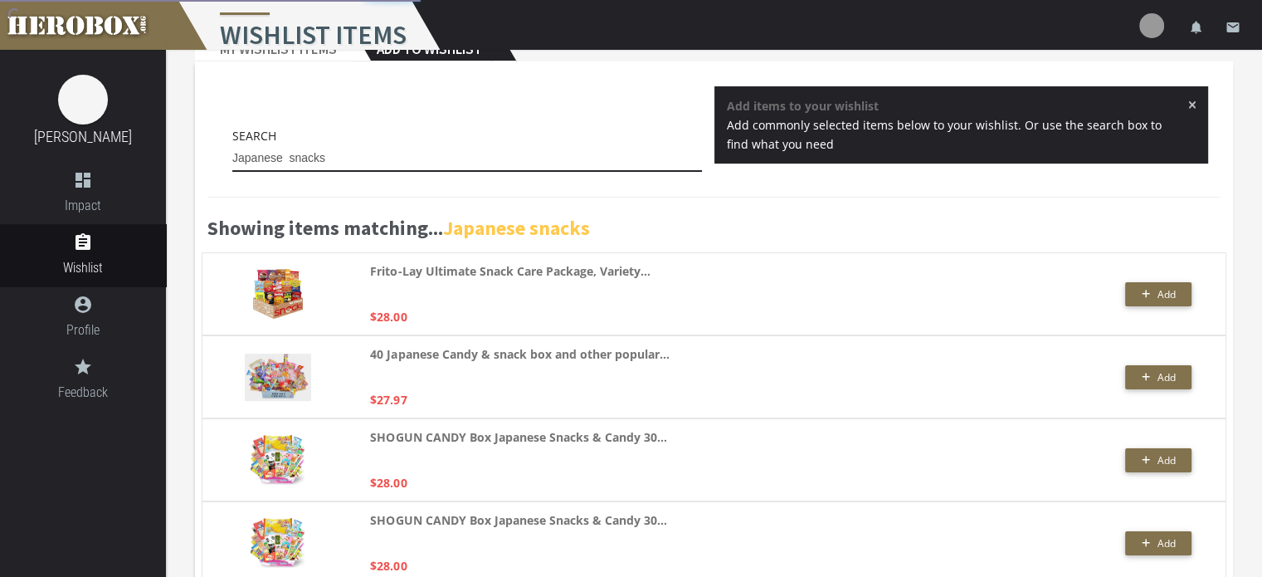
scroll to position [66, 0]
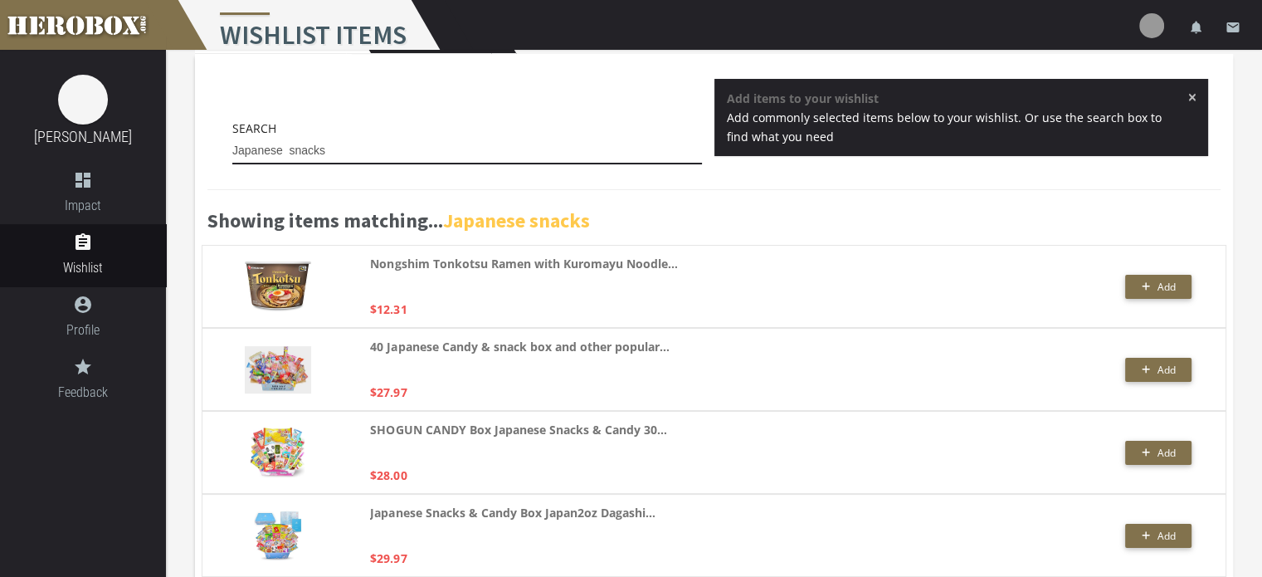
type input "Japanese snacks"
click at [763, 173] on div "Showing items matching... Japanese snacks" at bounding box center [714, 209] width 1038 height 72
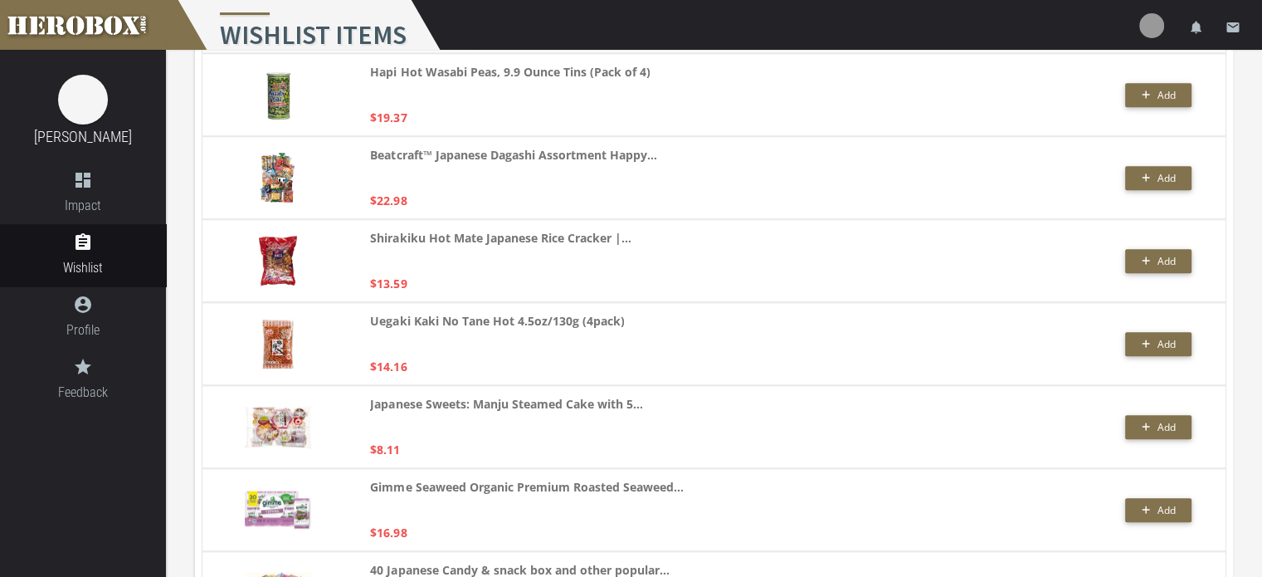
scroll to position [1552, 0]
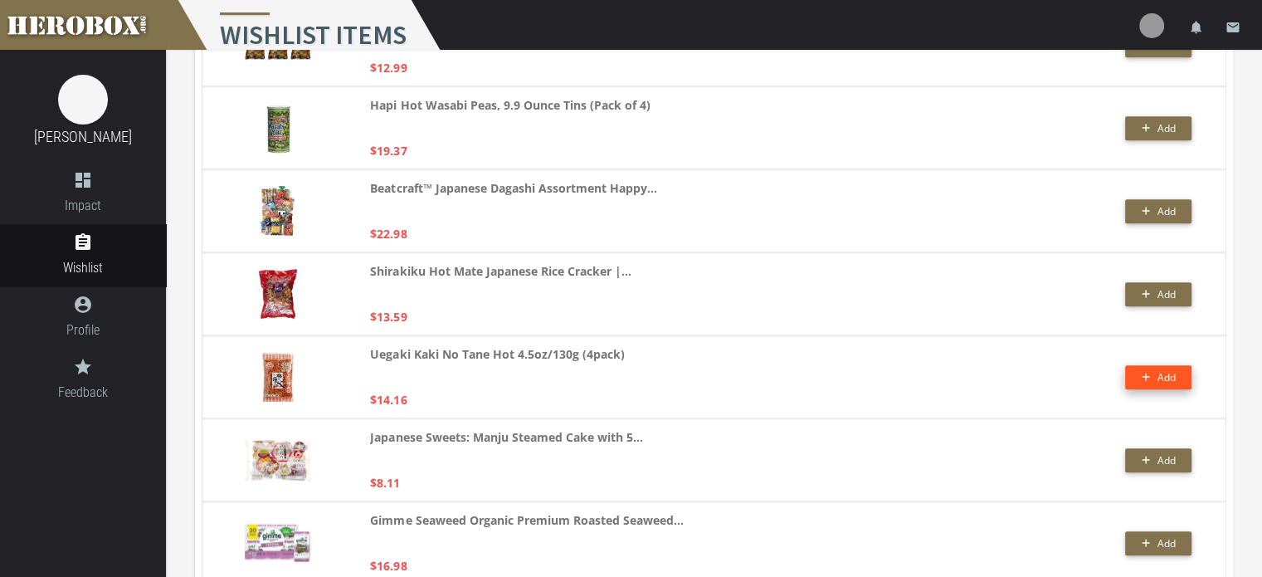
click at [1146, 377] on button "Add" at bounding box center [1158, 377] width 66 height 24
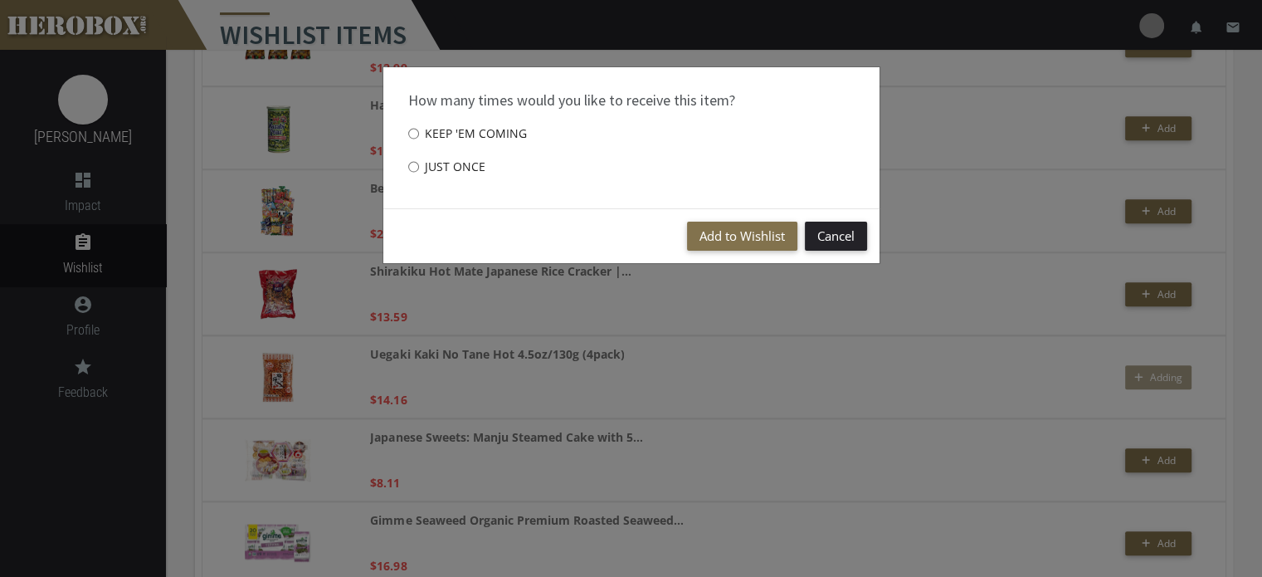
click at [428, 164] on label "Just once" at bounding box center [446, 166] width 77 height 33
click at [419, 164] on input "Just once" at bounding box center [413, 166] width 11 height 27
radio input "****"
click at [723, 239] on button "Add to Wishlist" at bounding box center [742, 235] width 110 height 29
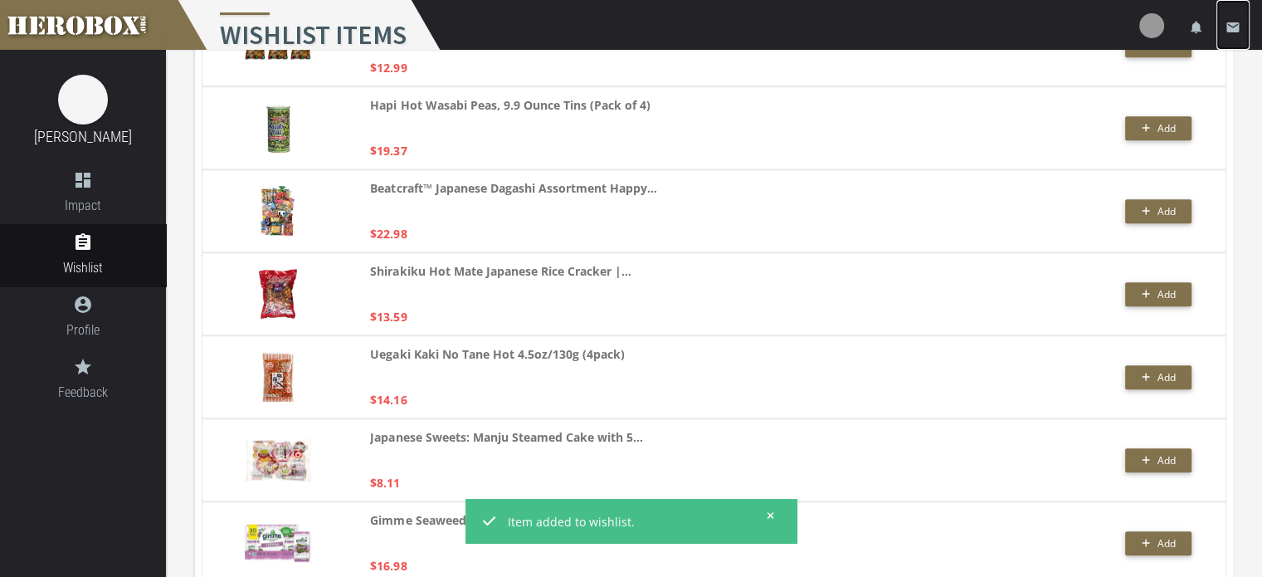
click at [1237, 23] on icon "email" at bounding box center [1232, 27] width 15 height 15
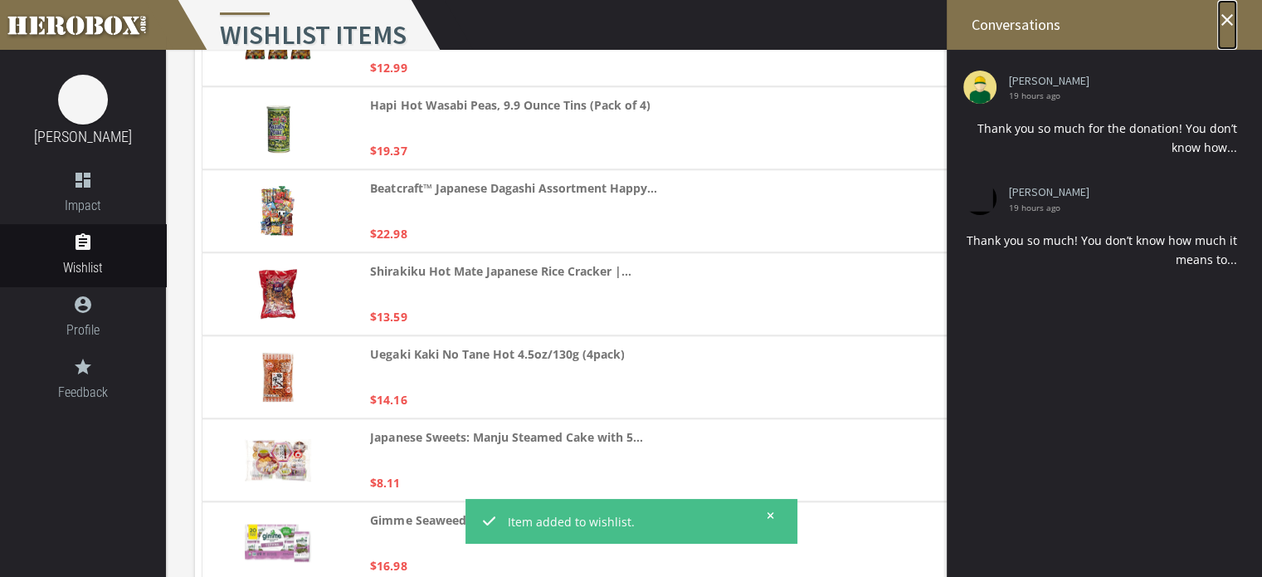
click at [1221, 21] on icon "close" at bounding box center [1227, 20] width 20 height 20
